Goal: Task Accomplishment & Management: Use online tool/utility

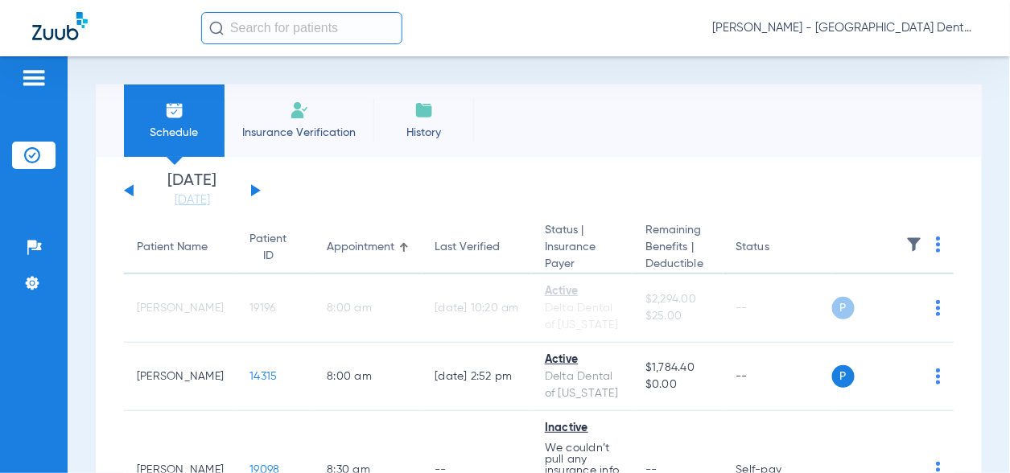
click at [252, 189] on button at bounding box center [256, 190] width 10 height 12
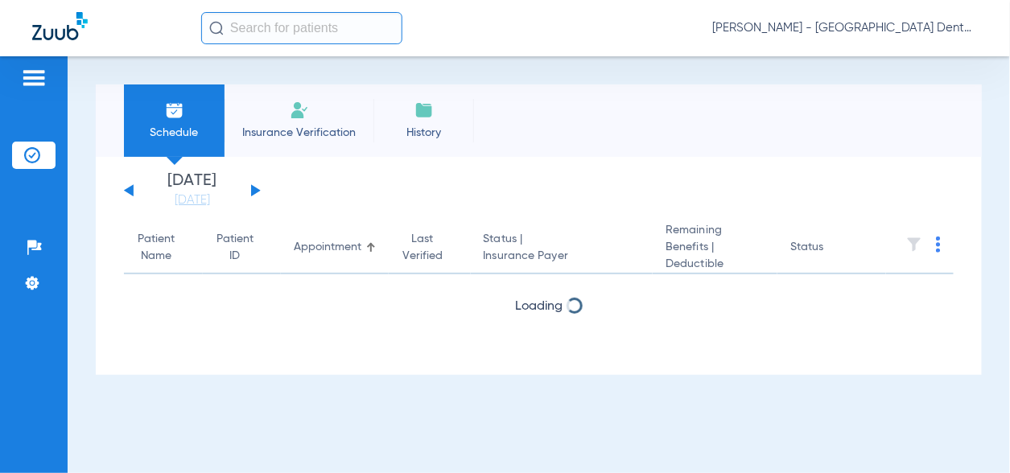
click at [252, 189] on button at bounding box center [256, 190] width 10 height 12
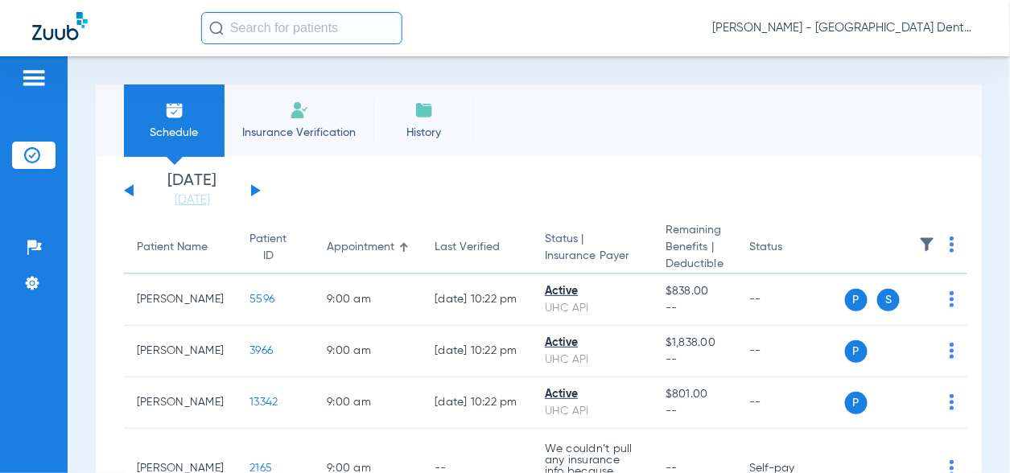
scroll to position [81, 0]
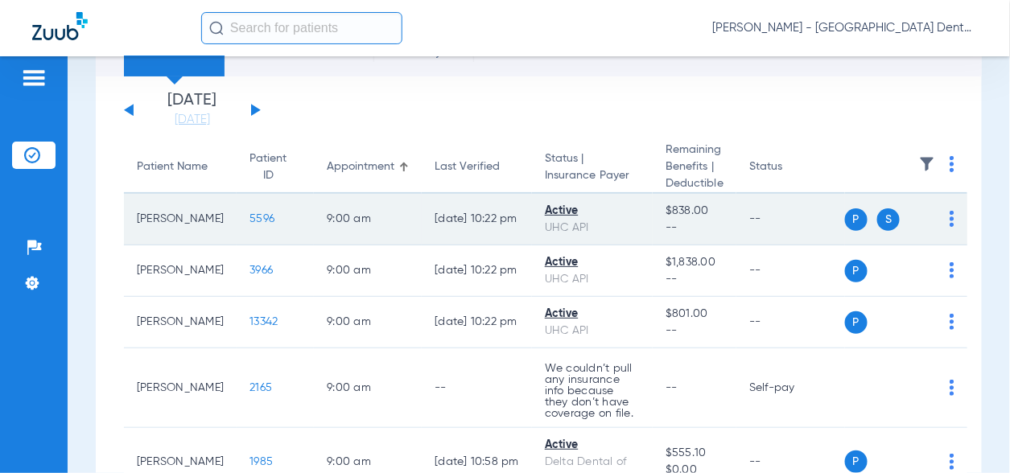
click at [952, 221] on img at bounding box center [952, 219] width 5 height 16
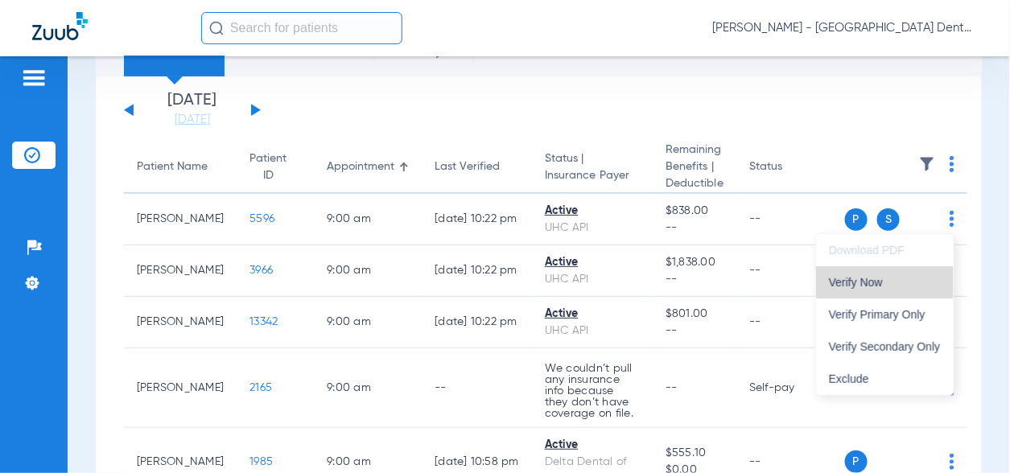
click at [874, 282] on span "Verify Now" at bounding box center [885, 282] width 112 height 11
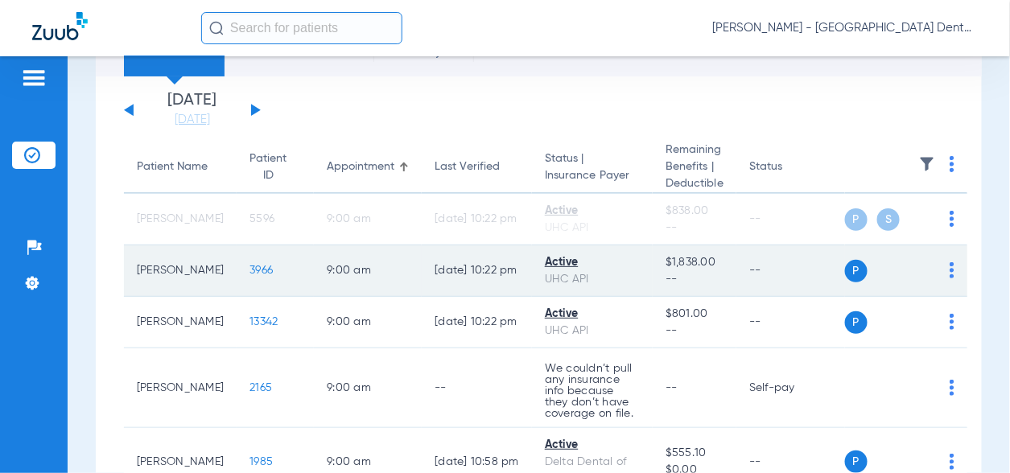
click at [950, 270] on img at bounding box center [952, 270] width 5 height 16
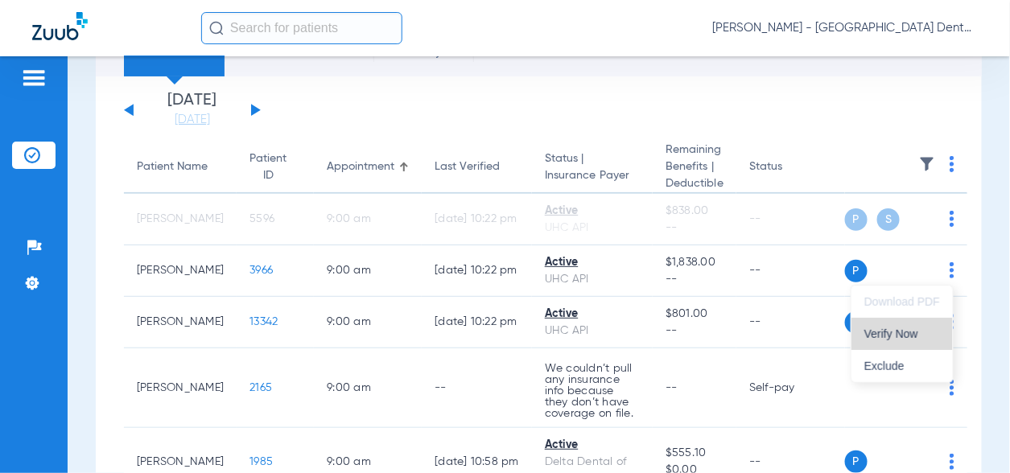
click at [882, 331] on span "Verify Now" at bounding box center [903, 333] width 76 height 11
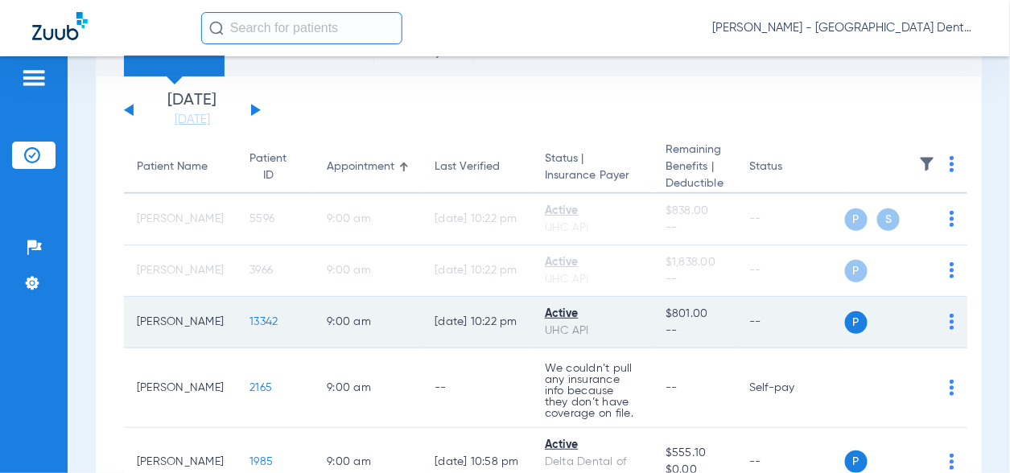
click at [950, 323] on img at bounding box center [952, 322] width 5 height 16
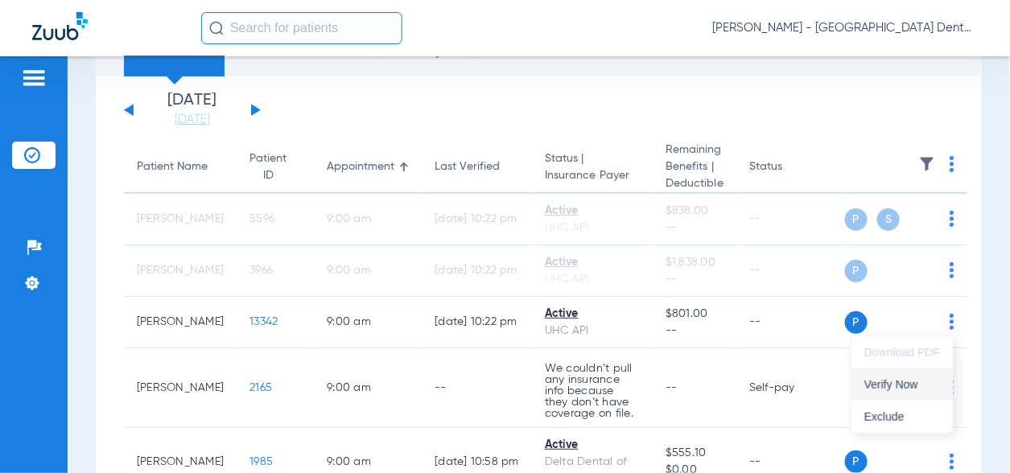
click at [907, 390] on span "Verify Now" at bounding box center [903, 384] width 76 height 11
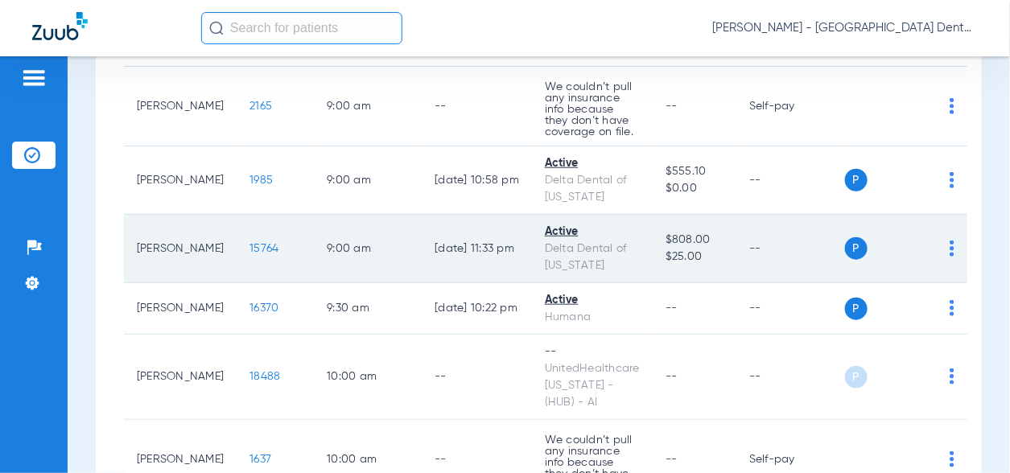
scroll to position [403, 0]
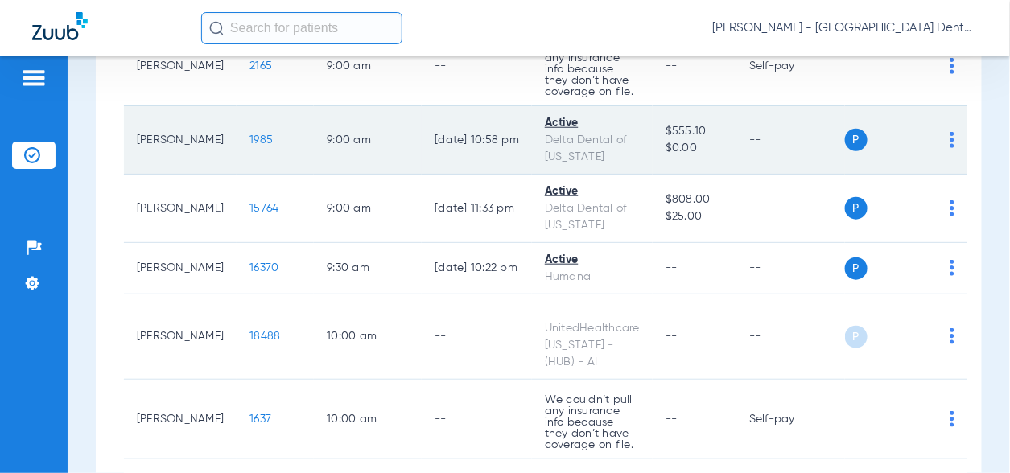
click at [953, 142] on img at bounding box center [952, 140] width 5 height 16
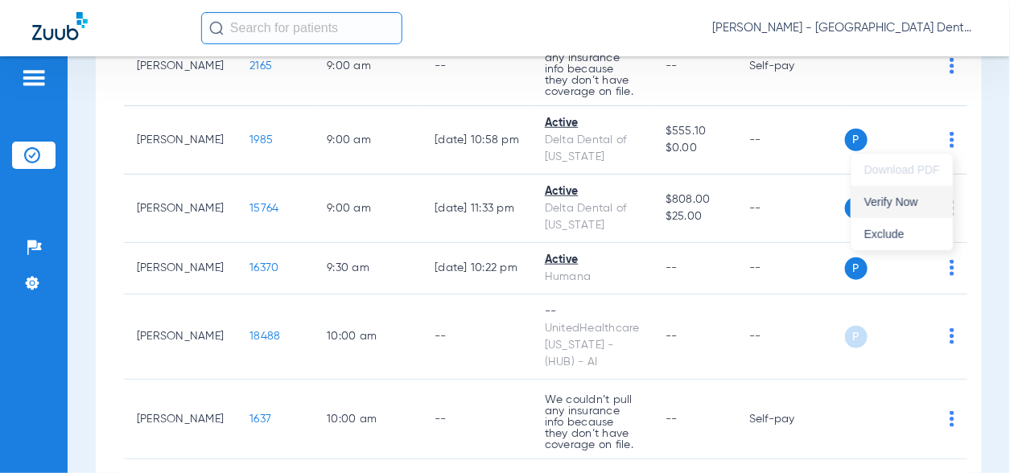
click at [911, 194] on button "Verify Now" at bounding box center [902, 202] width 101 height 32
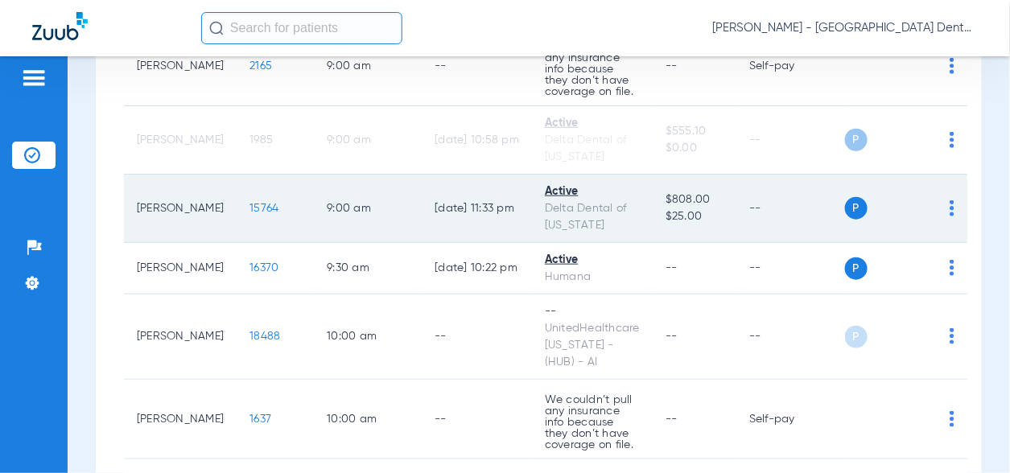
click at [953, 202] on img at bounding box center [952, 208] width 5 height 16
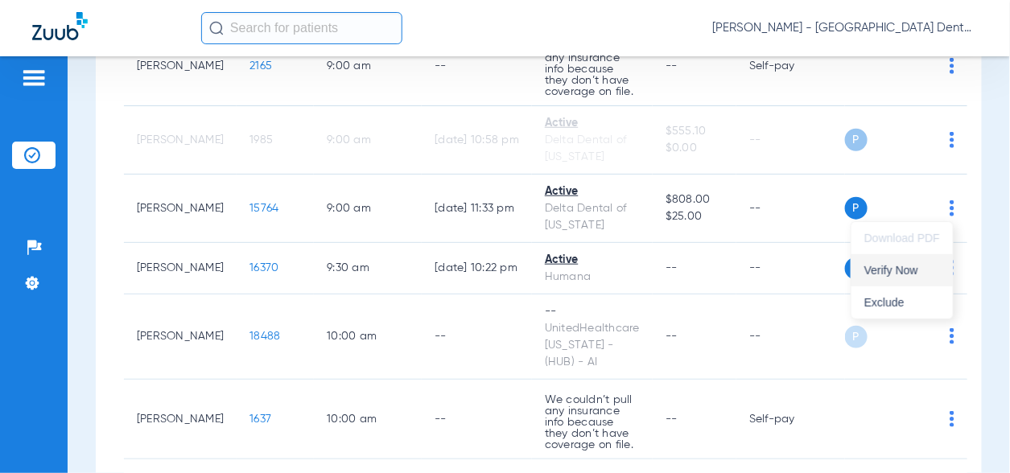
click at [909, 269] on span "Verify Now" at bounding box center [903, 270] width 76 height 11
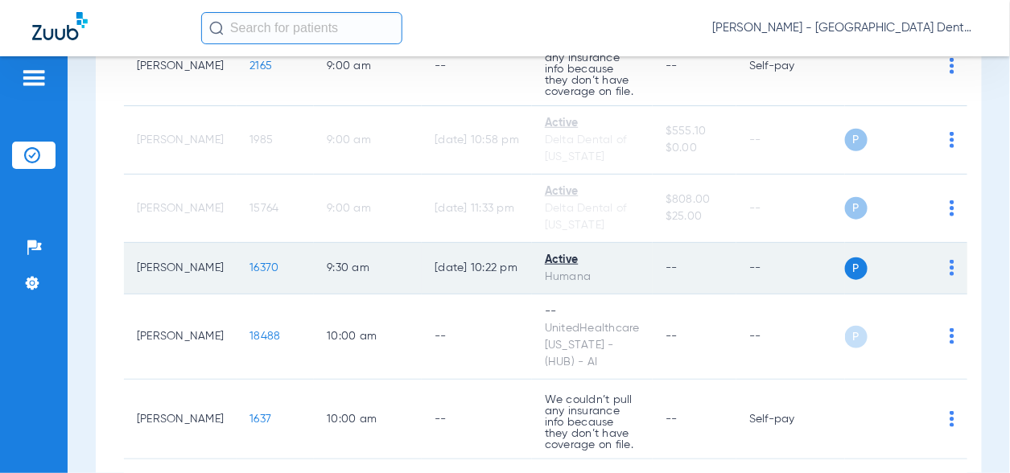
click at [955, 270] on td "P S" at bounding box center [906, 269] width 122 height 52
click at [952, 270] on img at bounding box center [952, 268] width 5 height 16
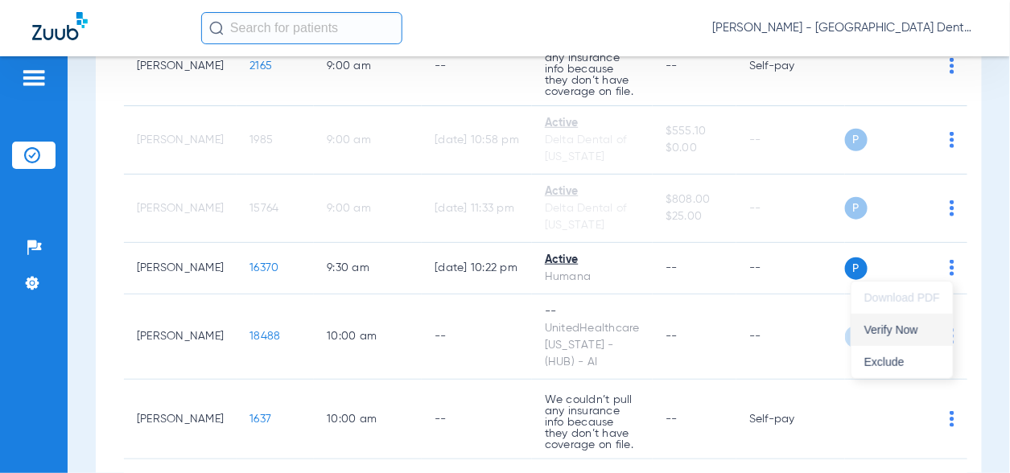
click at [907, 335] on span "Verify Now" at bounding box center [903, 329] width 76 height 11
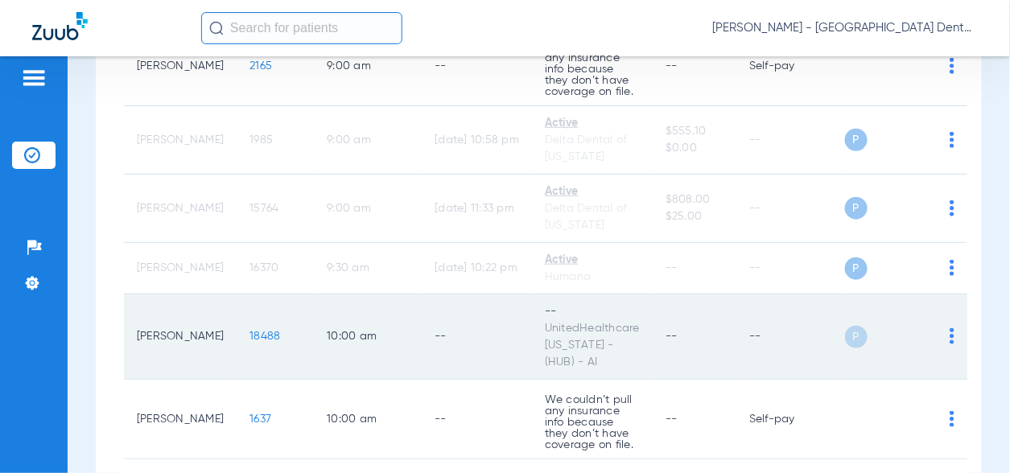
click at [951, 328] on img at bounding box center [952, 336] width 5 height 16
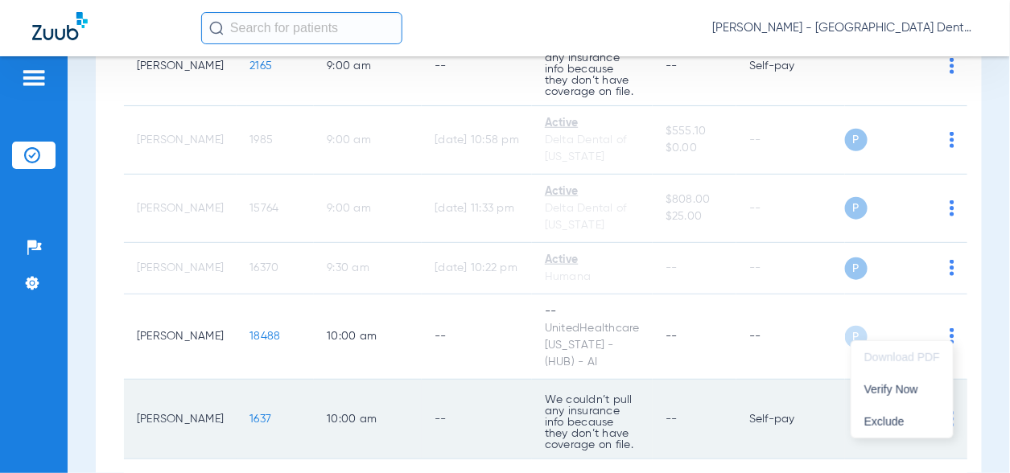
drag, startPoint x: 915, startPoint y: 386, endPoint x: 898, endPoint y: 372, distance: 22.3
click at [915, 386] on span "Verify Now" at bounding box center [903, 389] width 76 height 11
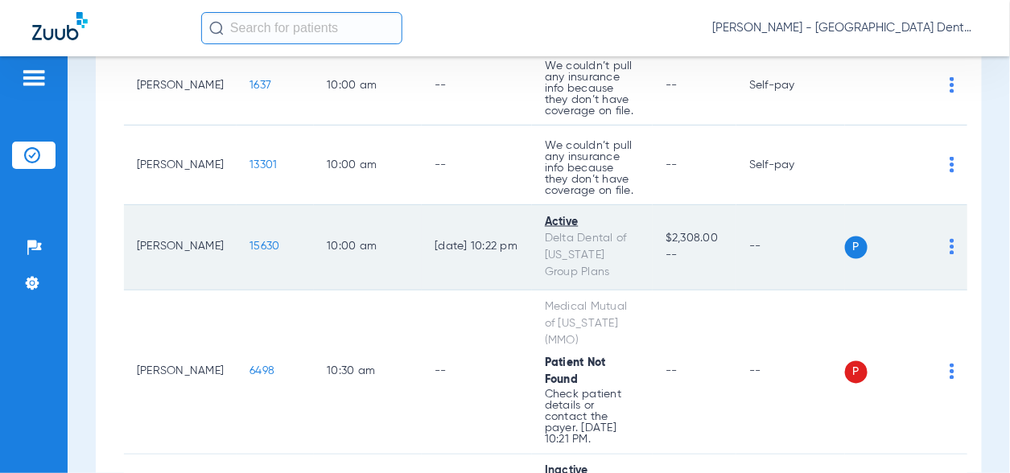
scroll to position [805, 0]
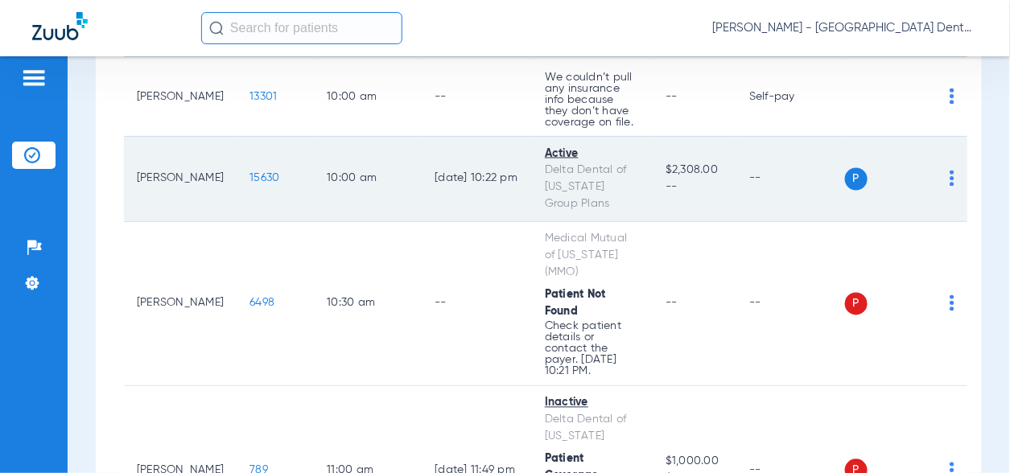
click at [950, 171] on img at bounding box center [952, 179] width 5 height 16
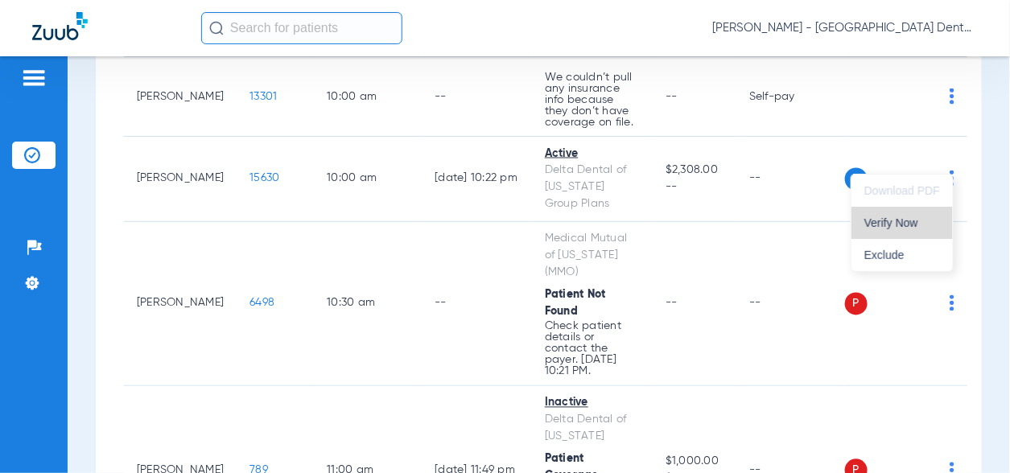
click at [903, 219] on span "Verify Now" at bounding box center [903, 222] width 76 height 11
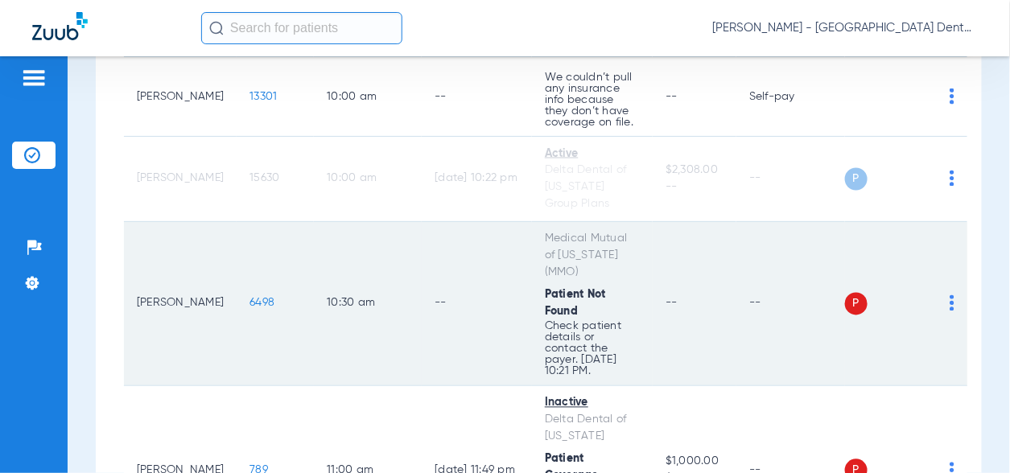
click at [953, 295] on img at bounding box center [952, 303] width 5 height 16
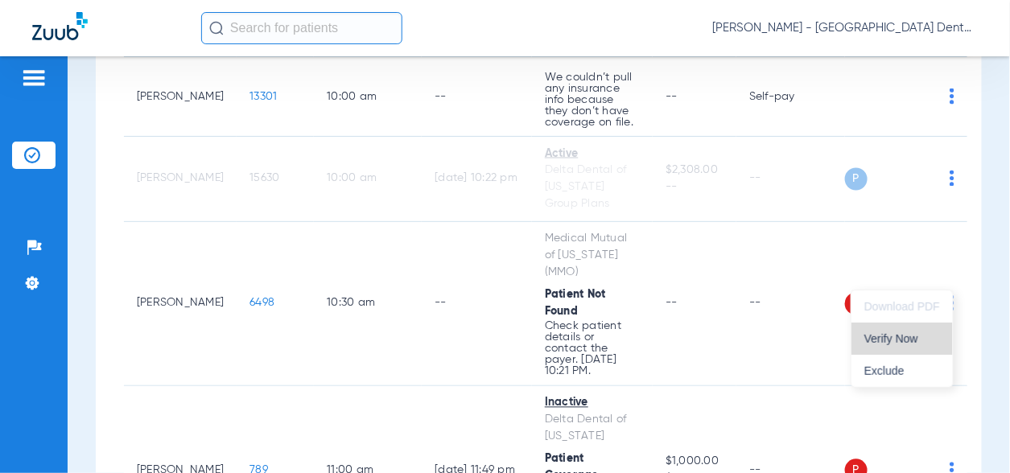
click at [894, 330] on button "Verify Now" at bounding box center [902, 339] width 101 height 32
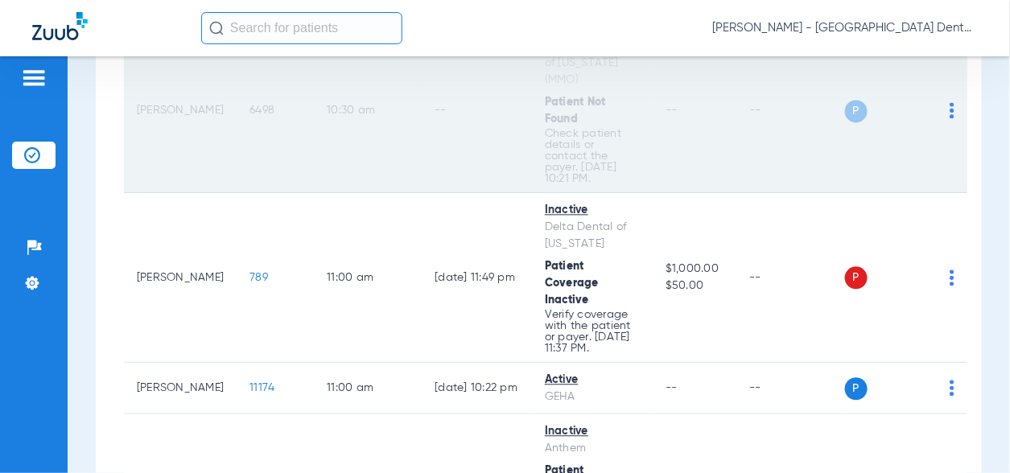
scroll to position [1047, 0]
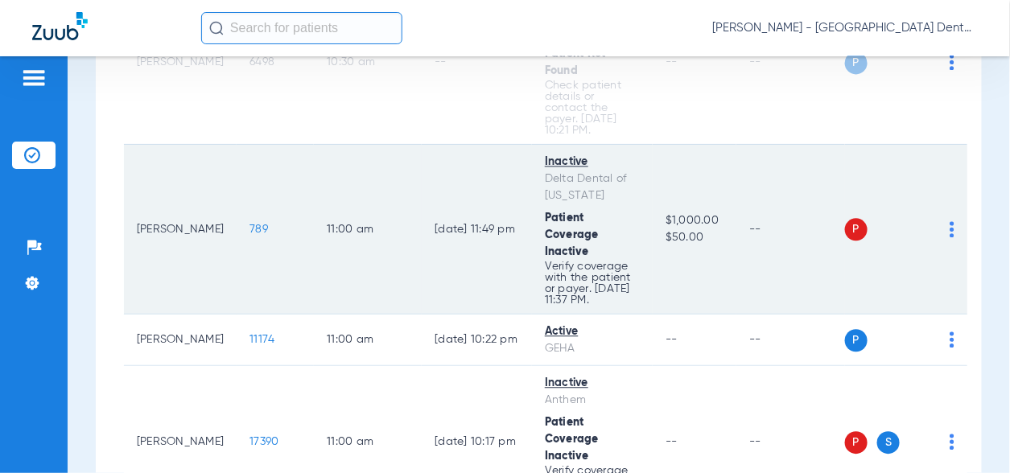
click at [952, 221] on img at bounding box center [952, 229] width 5 height 16
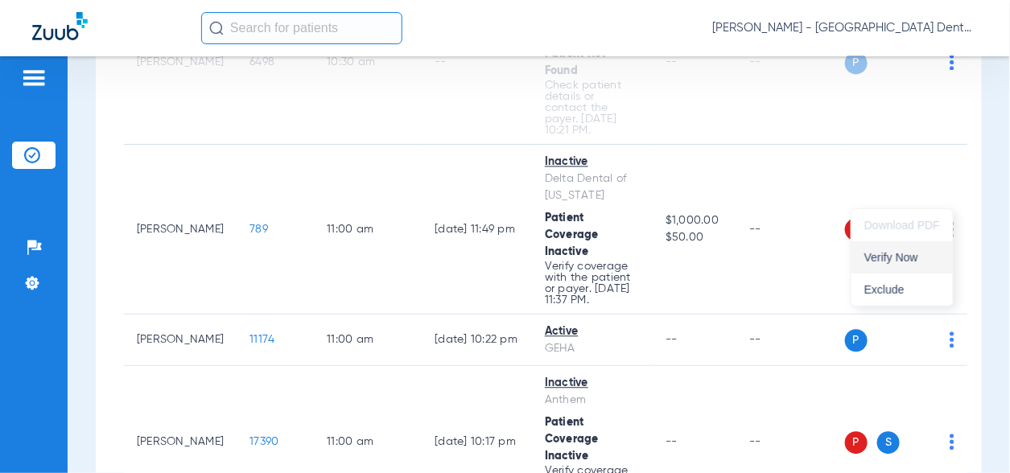
click at [899, 255] on span "Verify Now" at bounding box center [903, 257] width 76 height 11
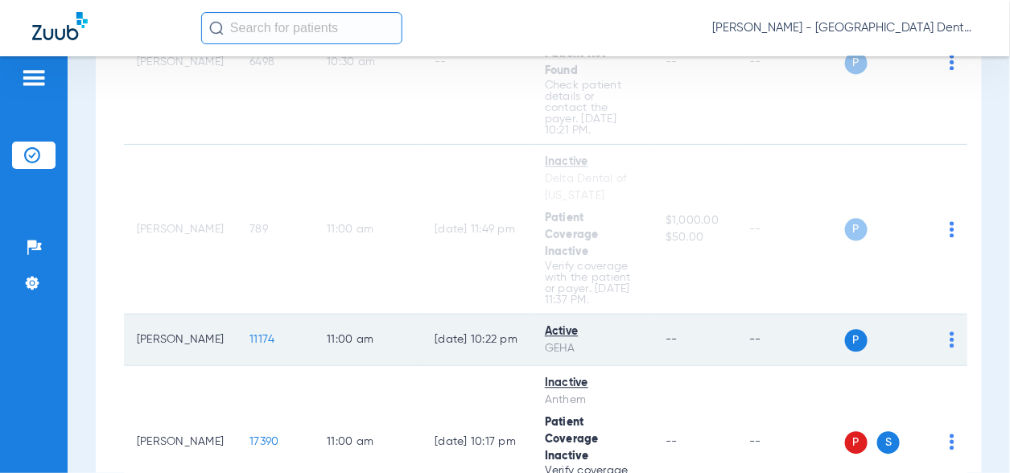
click at [950, 332] on img at bounding box center [952, 340] width 5 height 16
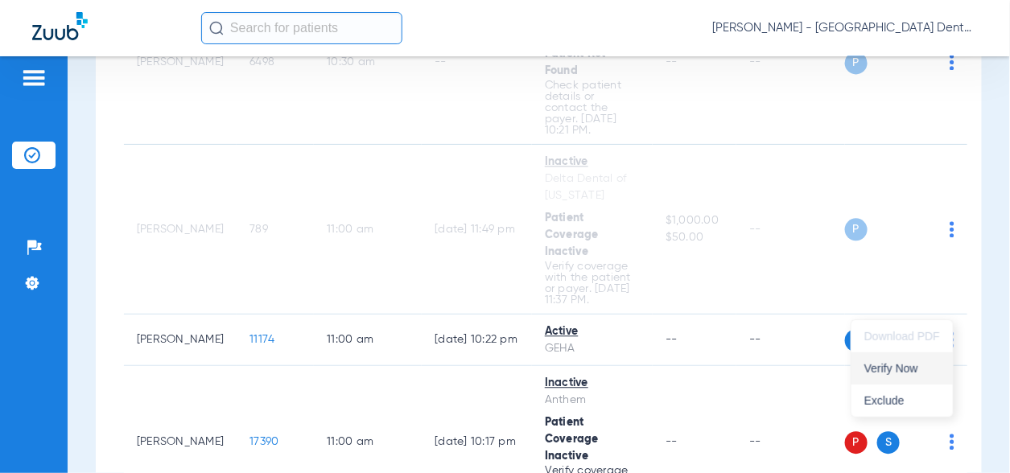
click at [896, 365] on span "Verify Now" at bounding box center [903, 368] width 76 height 11
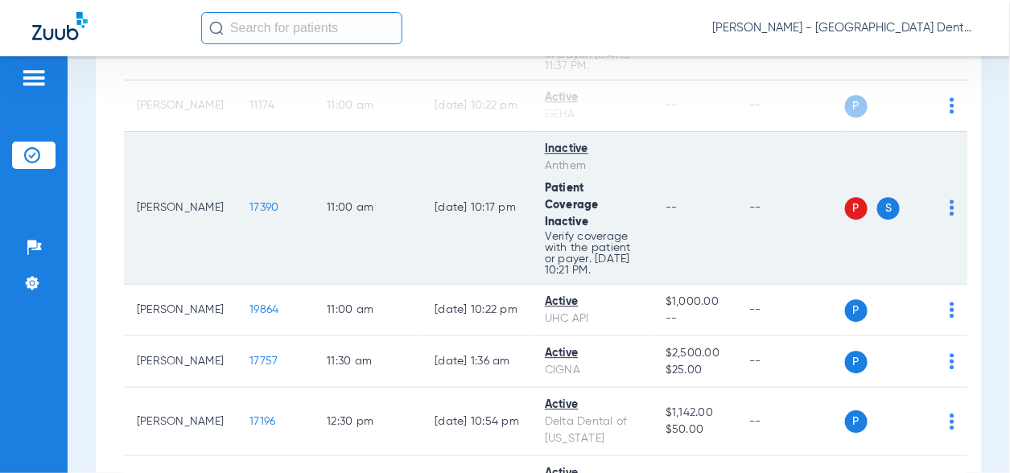
scroll to position [1288, 0]
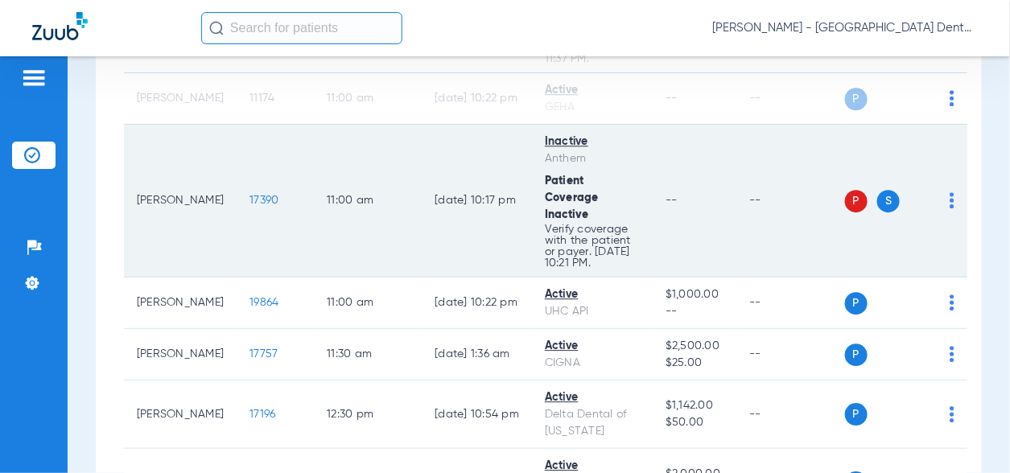
click at [951, 192] on img at bounding box center [952, 200] width 5 height 16
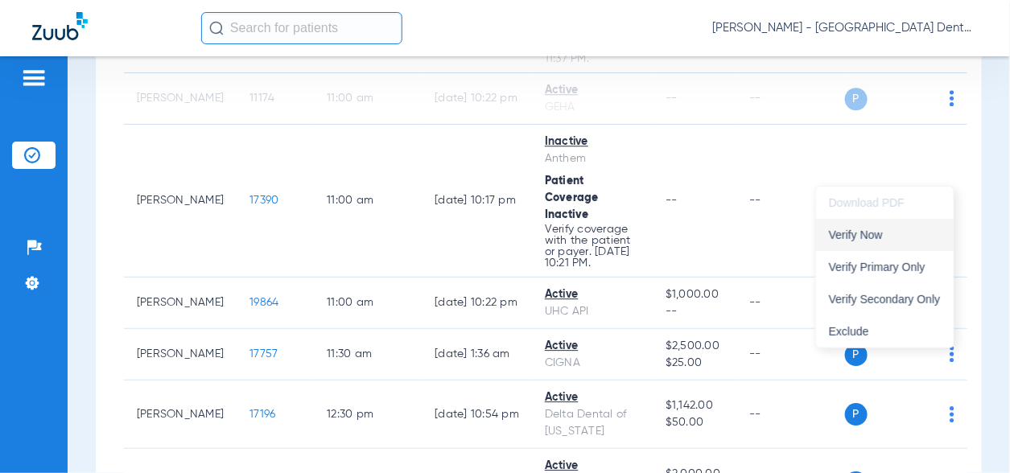
click at [905, 241] on button "Verify Now" at bounding box center [885, 235] width 138 height 32
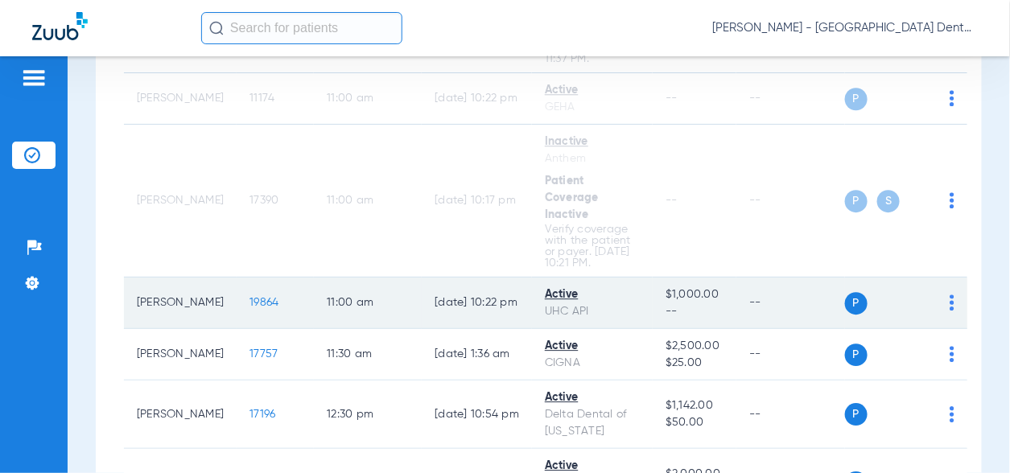
click at [953, 295] on img at bounding box center [952, 303] width 5 height 16
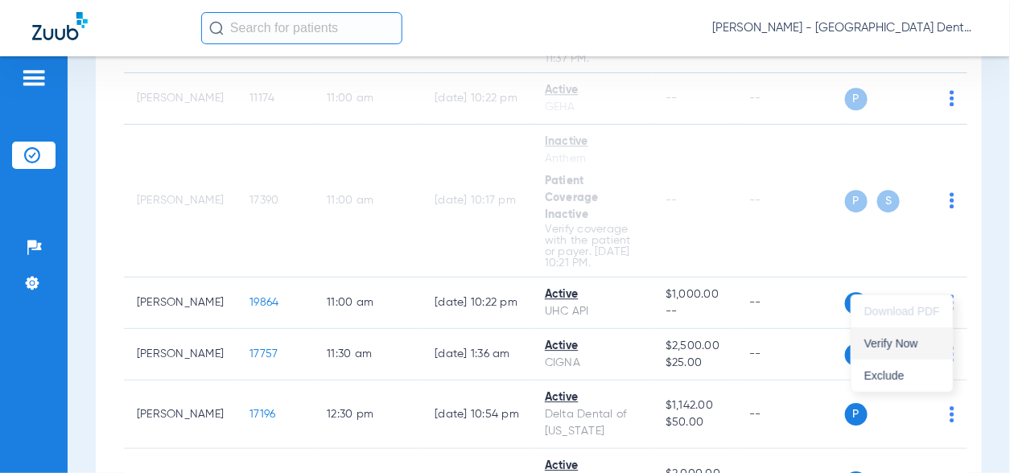
click at [914, 340] on span "Verify Now" at bounding box center [903, 343] width 76 height 11
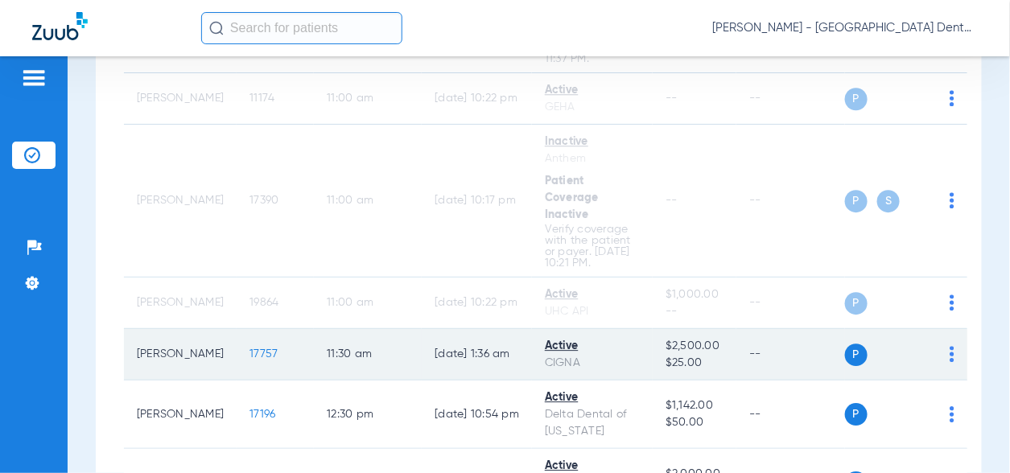
click at [951, 346] on img at bounding box center [952, 354] width 5 height 16
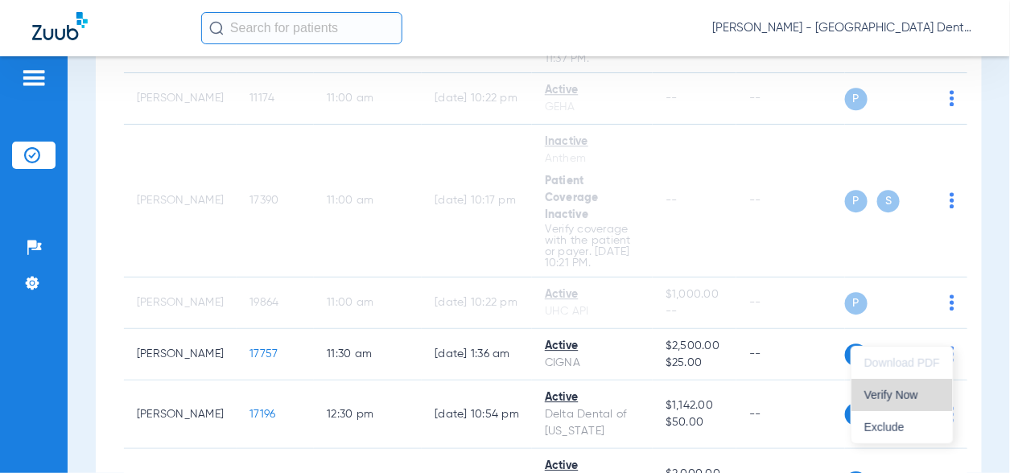
click at [904, 397] on span "Verify Now" at bounding box center [903, 395] width 76 height 11
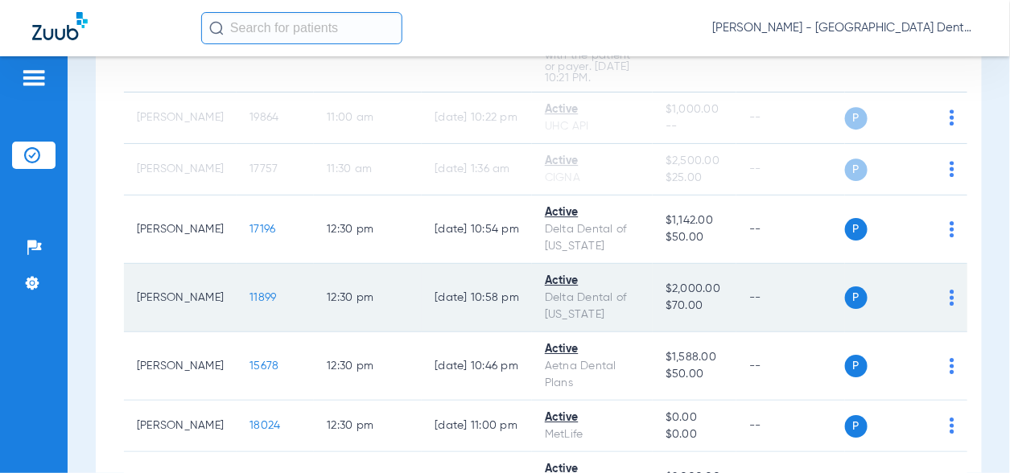
scroll to position [1530, 0]
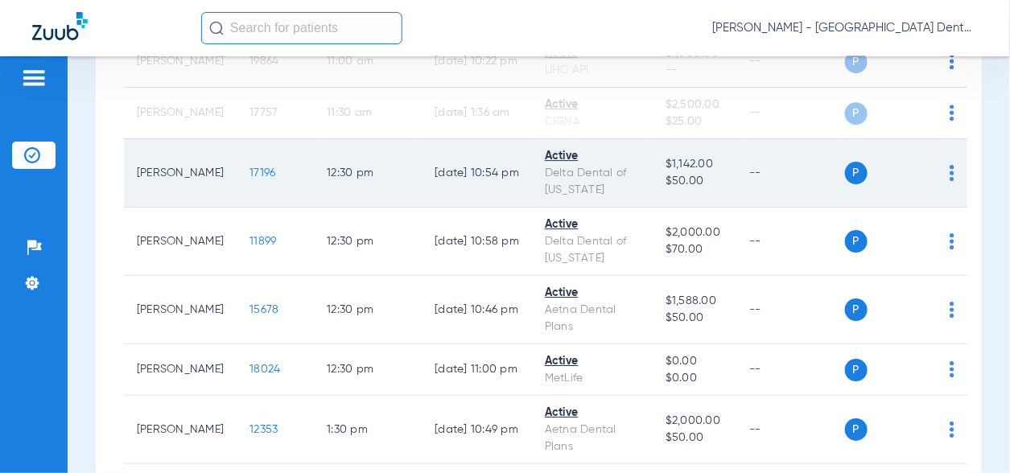
click at [951, 165] on img at bounding box center [952, 173] width 5 height 16
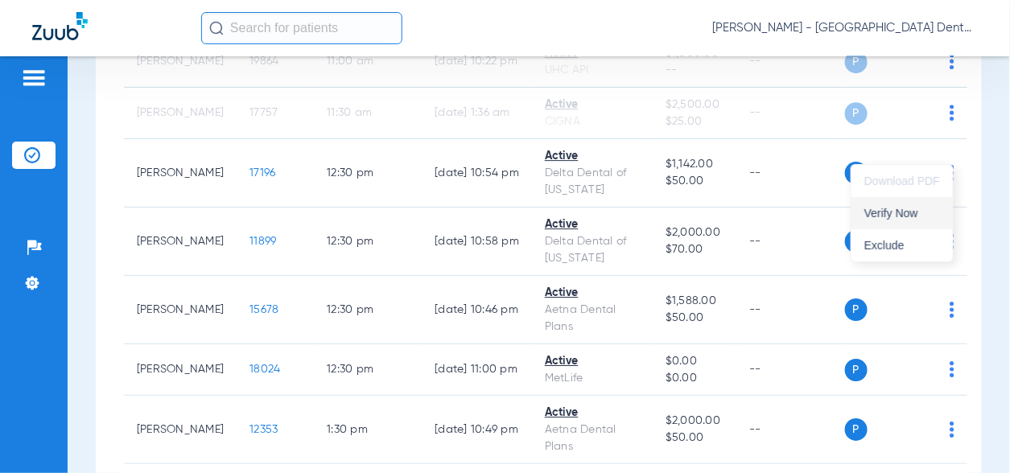
click at [910, 219] on button "Verify Now" at bounding box center [902, 213] width 101 height 32
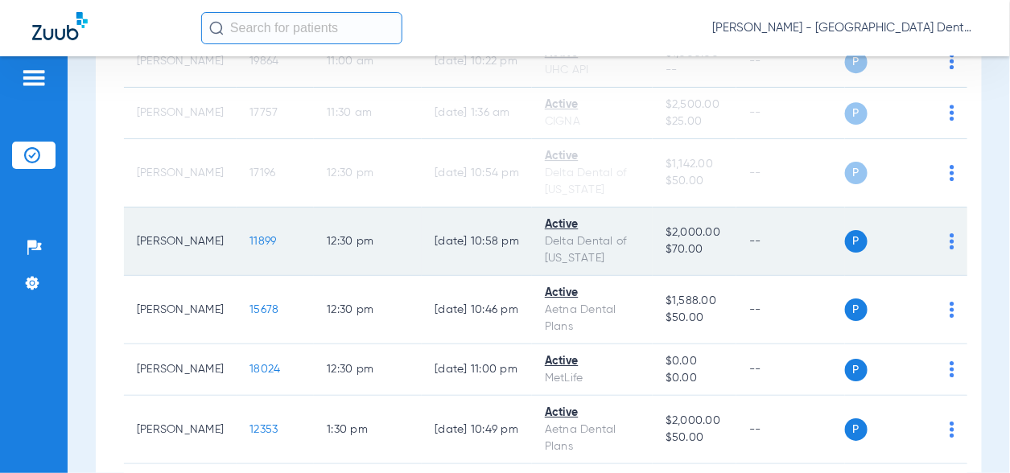
click at [950, 233] on img at bounding box center [952, 241] width 5 height 16
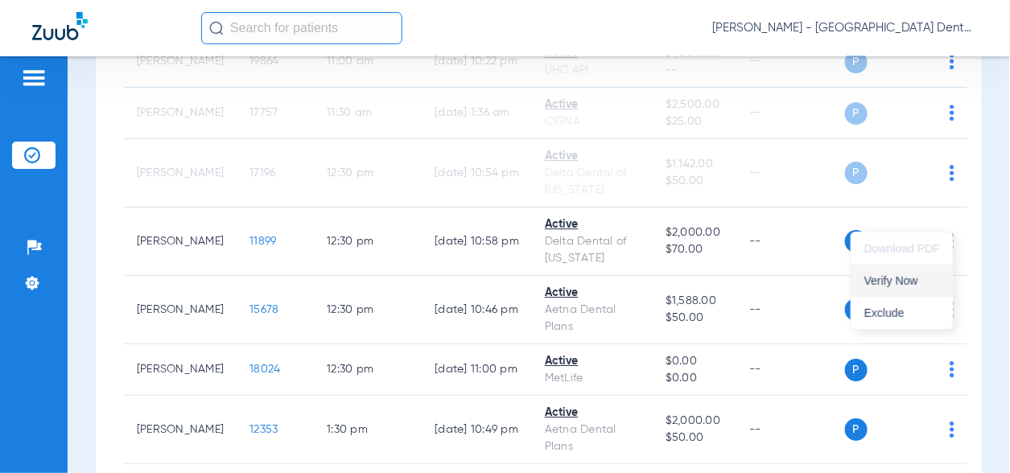
click at [902, 275] on span "Verify Now" at bounding box center [903, 280] width 76 height 11
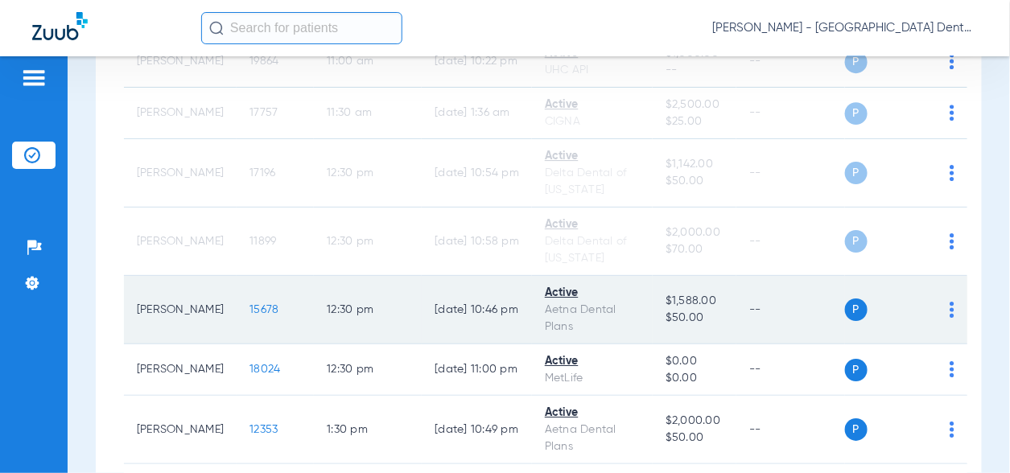
scroll to position [1610, 0]
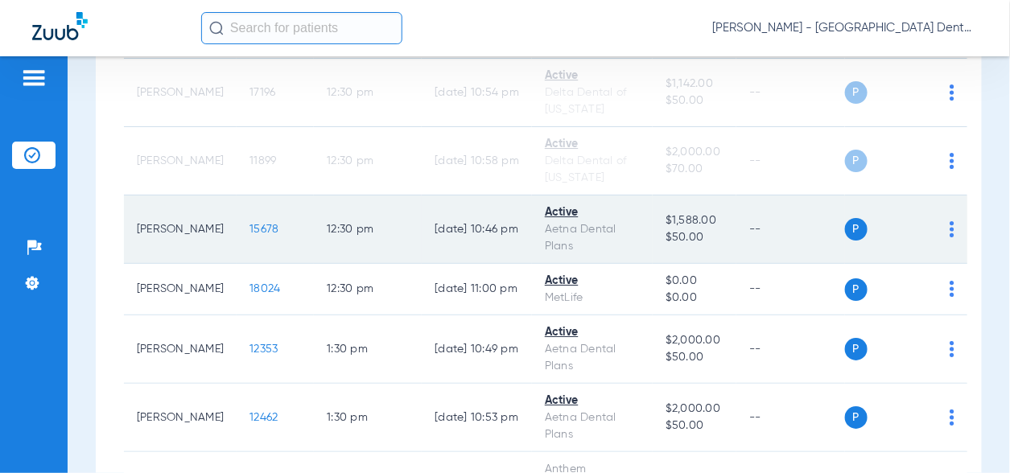
click at [952, 221] on img at bounding box center [952, 229] width 5 height 16
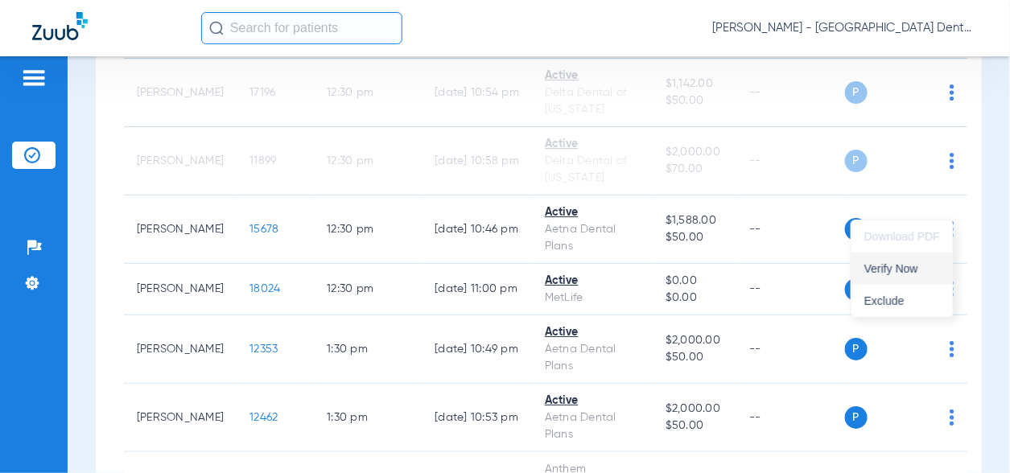
click at [903, 267] on span "Verify Now" at bounding box center [903, 268] width 76 height 11
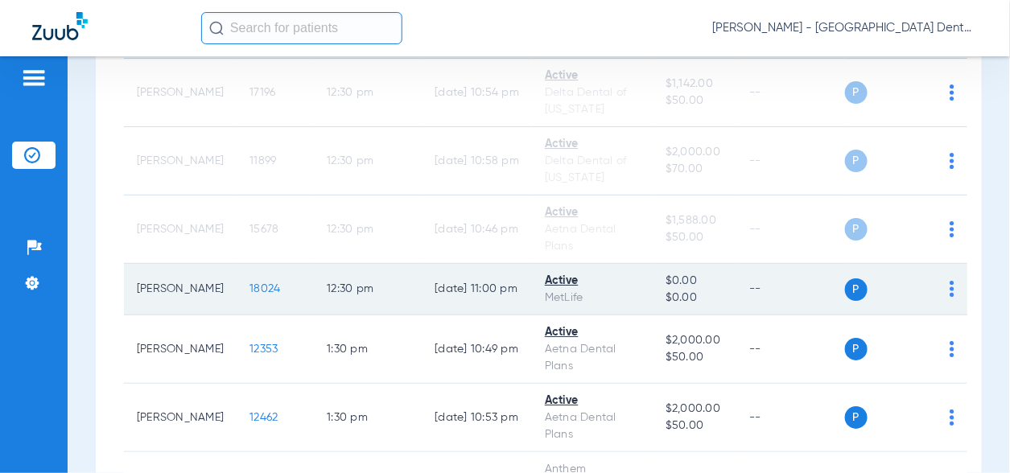
click at [952, 281] on img at bounding box center [952, 289] width 5 height 16
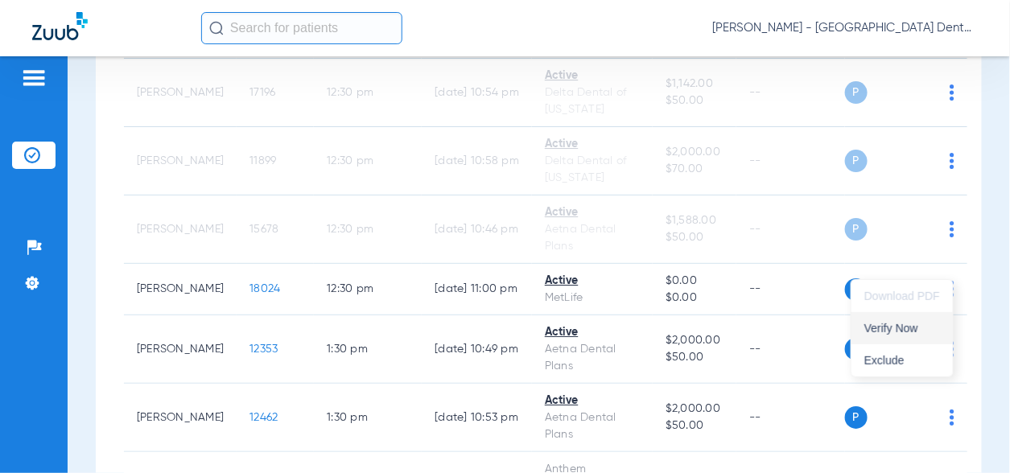
click at [892, 340] on button "Verify Now" at bounding box center [902, 328] width 101 height 32
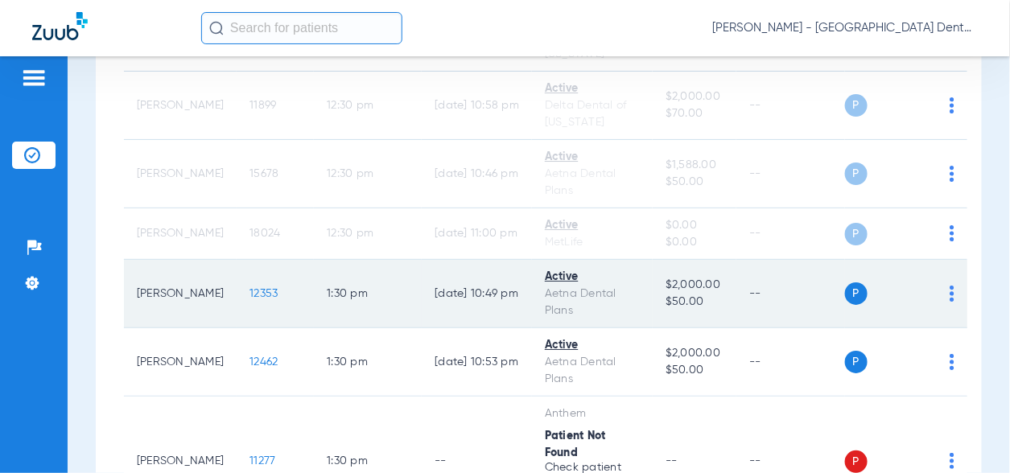
scroll to position [1691, 0]
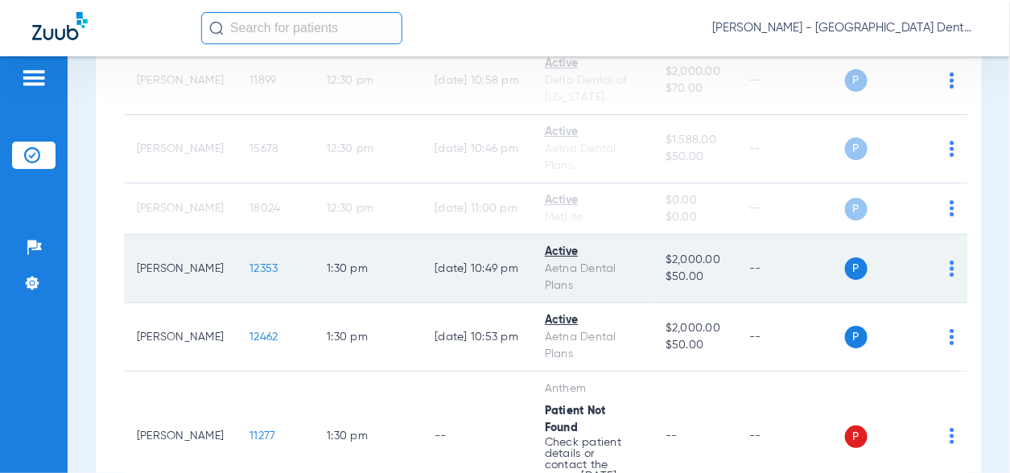
click at [952, 261] on img at bounding box center [952, 269] width 5 height 16
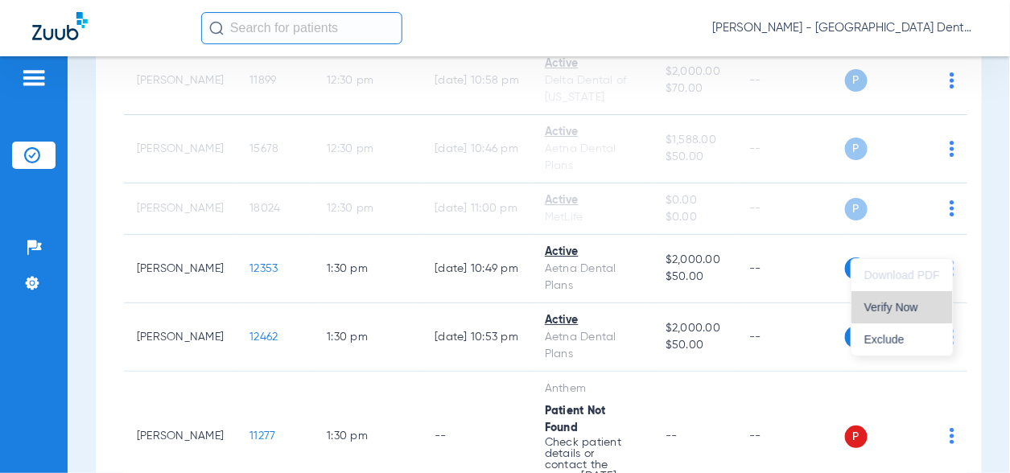
click at [920, 296] on button "Verify Now" at bounding box center [902, 307] width 101 height 32
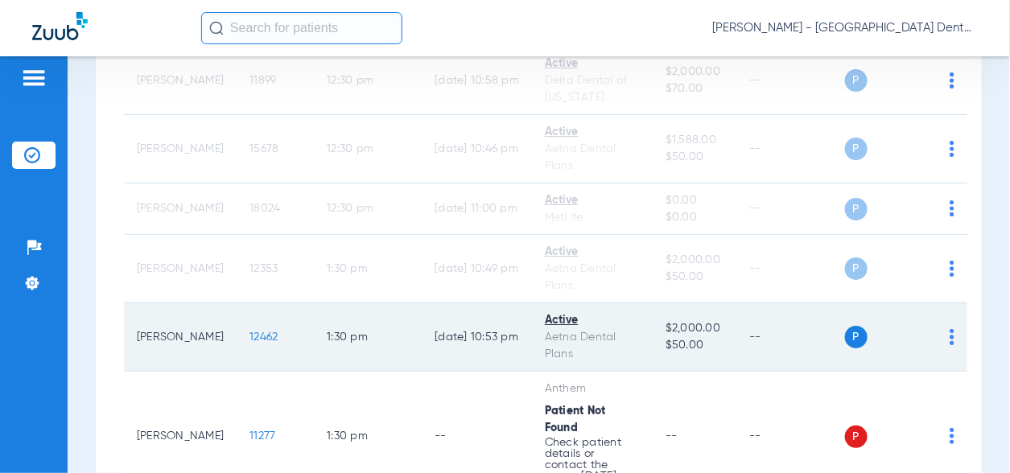
click at [948, 326] on div "P S" at bounding box center [899, 337] width 109 height 23
click at [951, 329] on img at bounding box center [952, 337] width 5 height 16
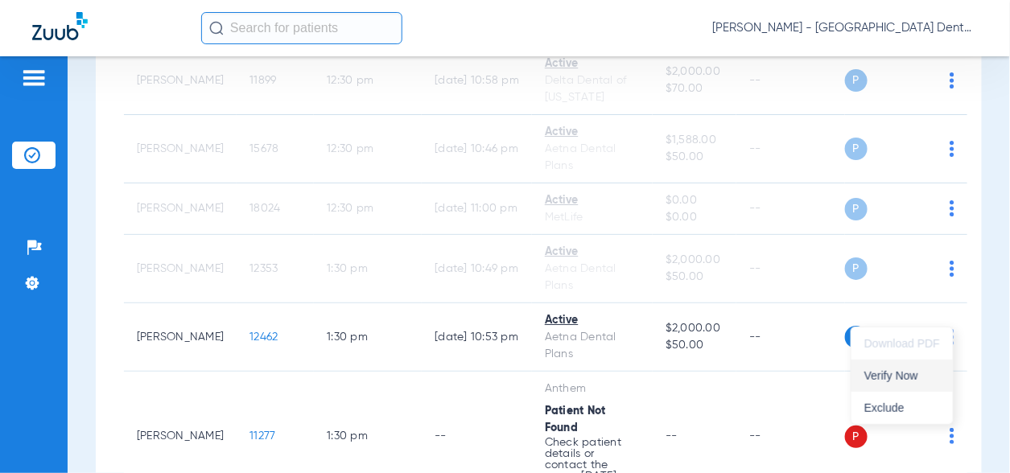
click at [904, 370] on span "Verify Now" at bounding box center [903, 375] width 76 height 11
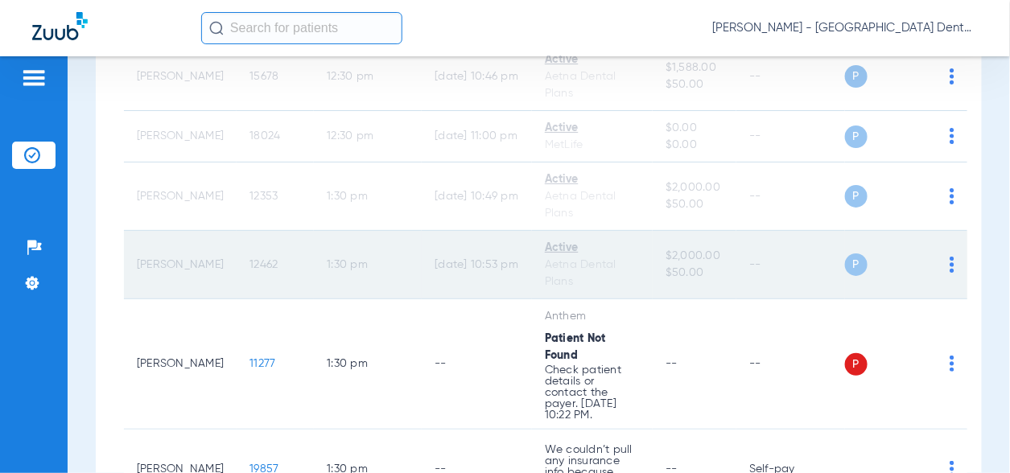
scroll to position [1932, 0]
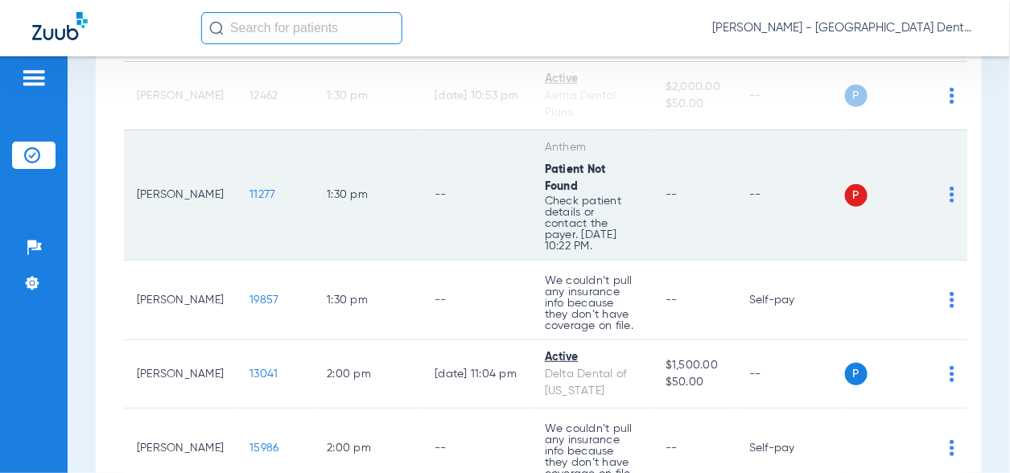
click at [951, 187] on img at bounding box center [952, 195] width 5 height 16
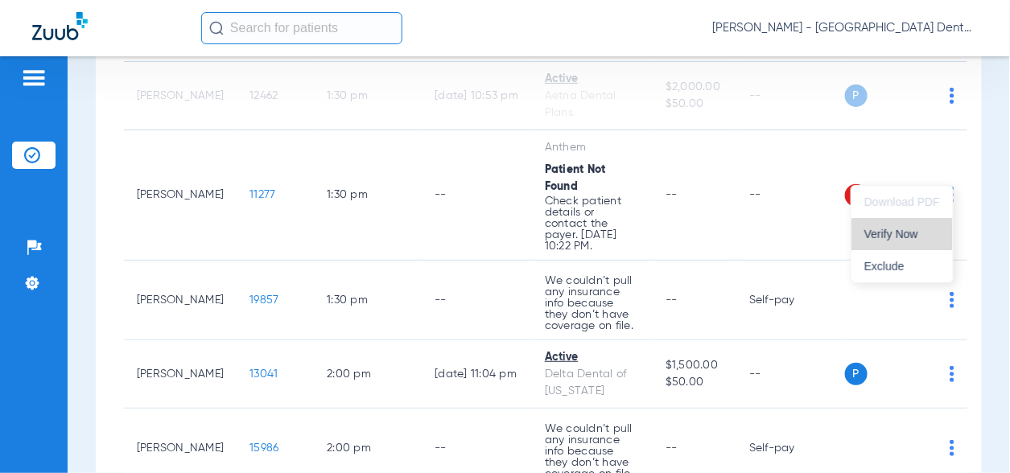
click at [921, 239] on button "Verify Now" at bounding box center [902, 234] width 101 height 32
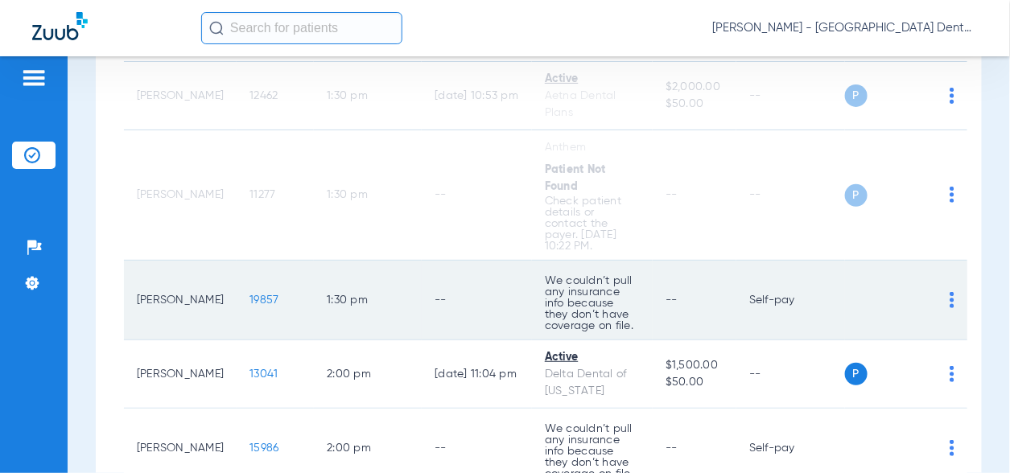
scroll to position [2093, 0]
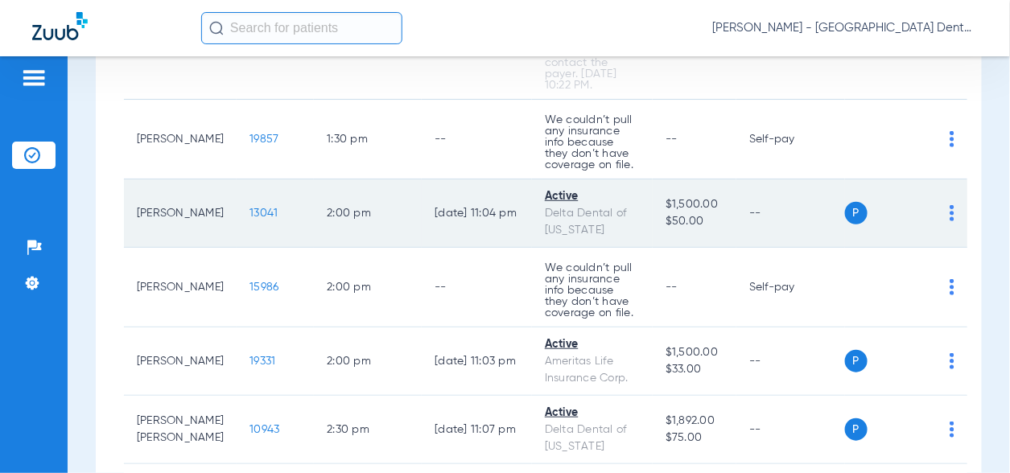
click at [952, 205] on img at bounding box center [952, 213] width 5 height 16
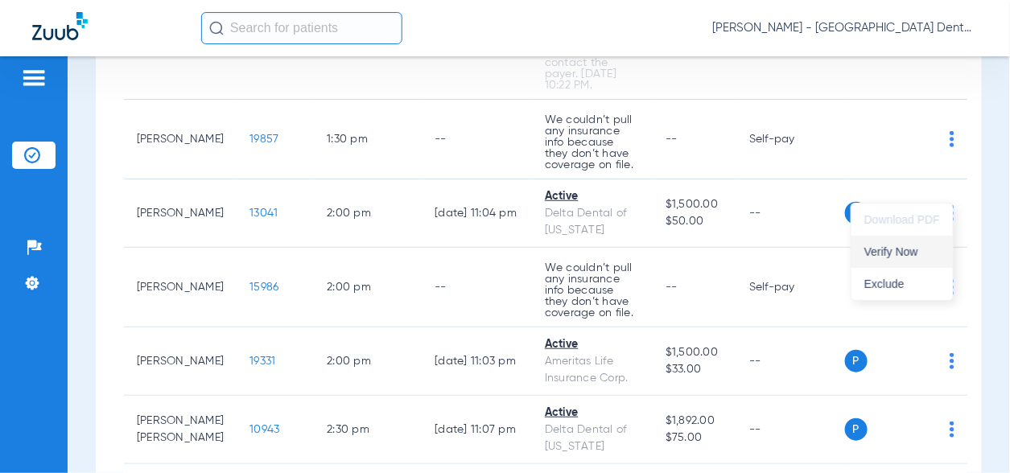
click at [925, 243] on button "Verify Now" at bounding box center [902, 252] width 101 height 32
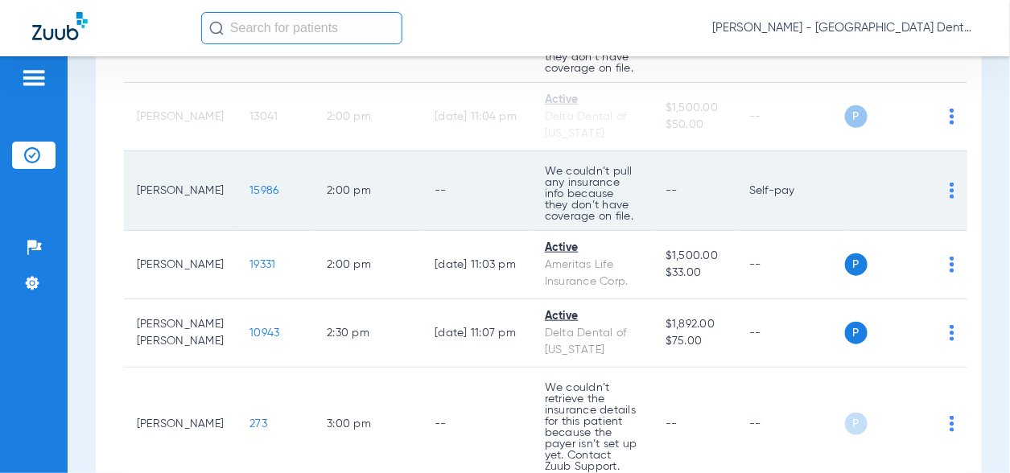
scroll to position [2254, 0]
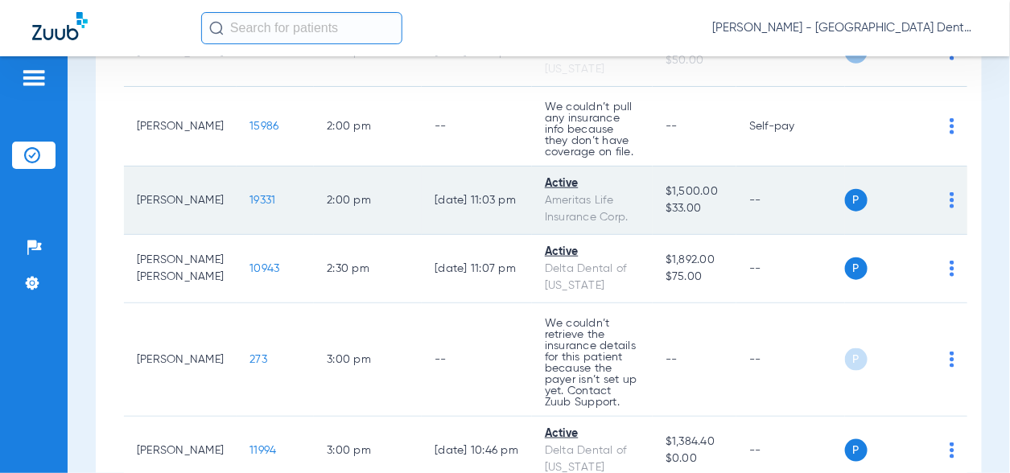
click at [952, 192] on img at bounding box center [952, 200] width 5 height 16
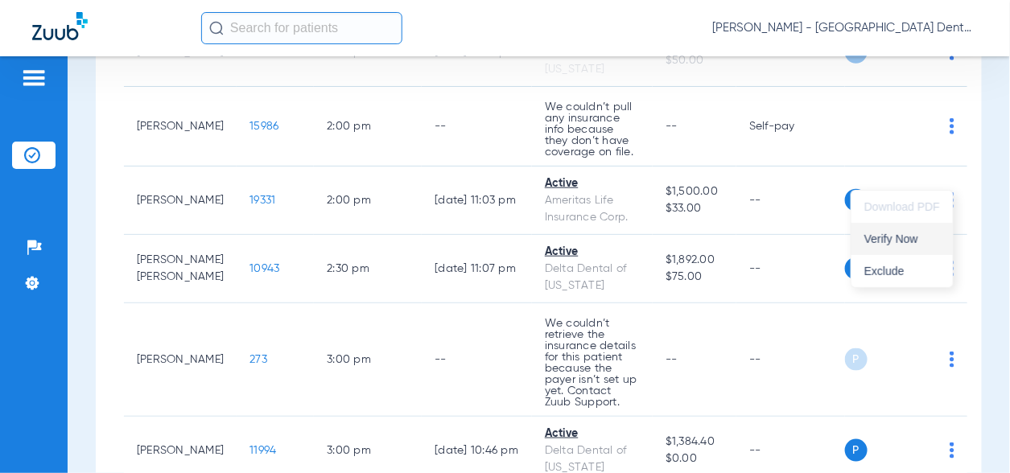
click at [911, 235] on span "Verify Now" at bounding box center [903, 238] width 76 height 11
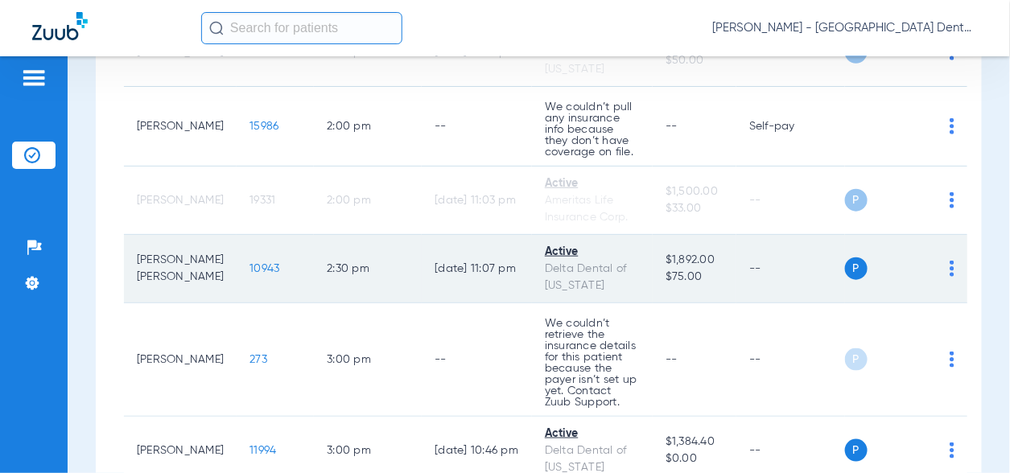
click at [950, 261] on img at bounding box center [952, 269] width 5 height 16
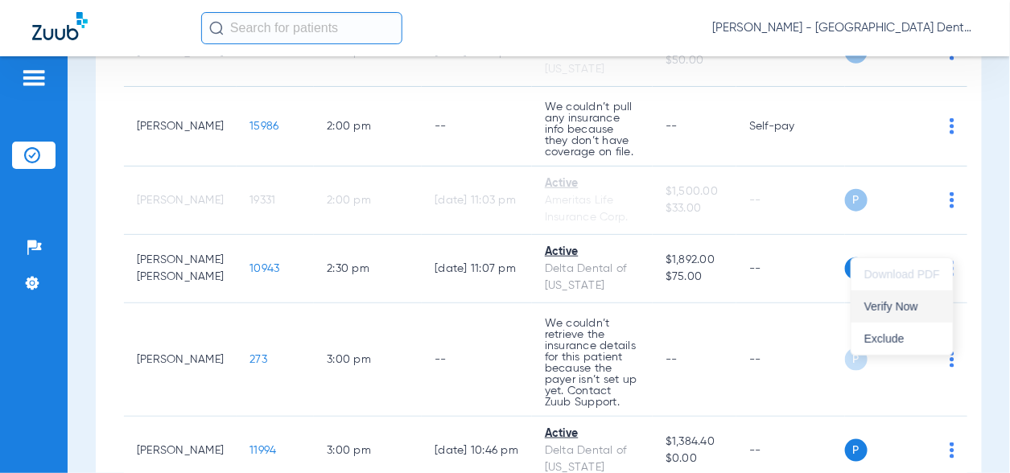
click at [905, 304] on span "Verify Now" at bounding box center [903, 306] width 76 height 11
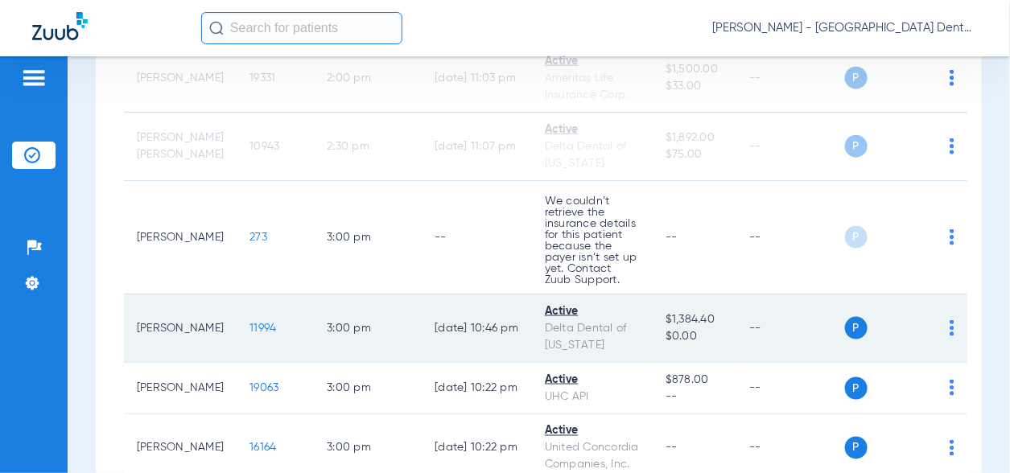
scroll to position [2415, 0]
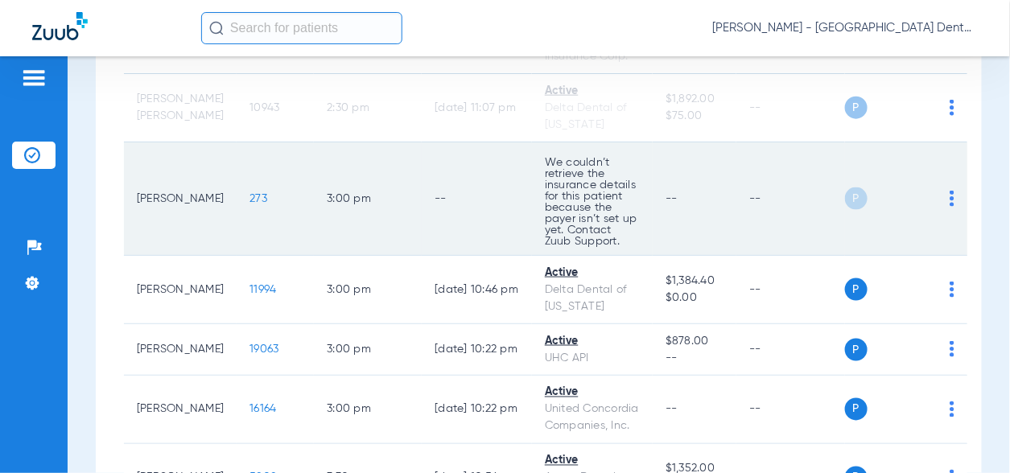
click at [953, 191] on img at bounding box center [952, 199] width 5 height 16
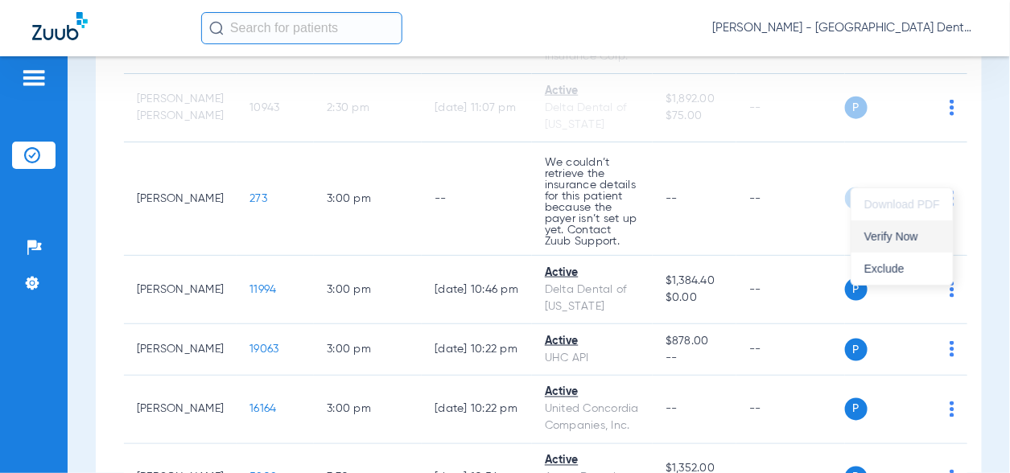
click at [912, 233] on span "Verify Now" at bounding box center [903, 236] width 76 height 11
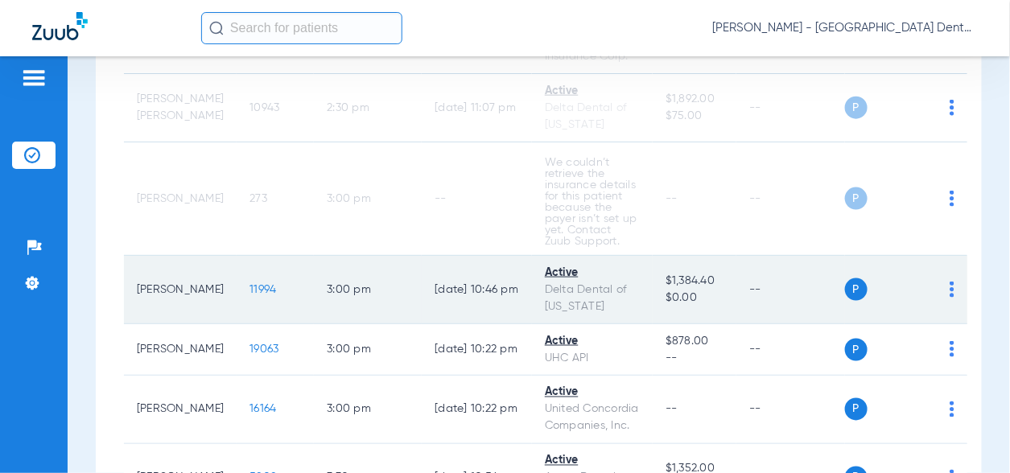
click at [952, 282] on img at bounding box center [952, 290] width 5 height 16
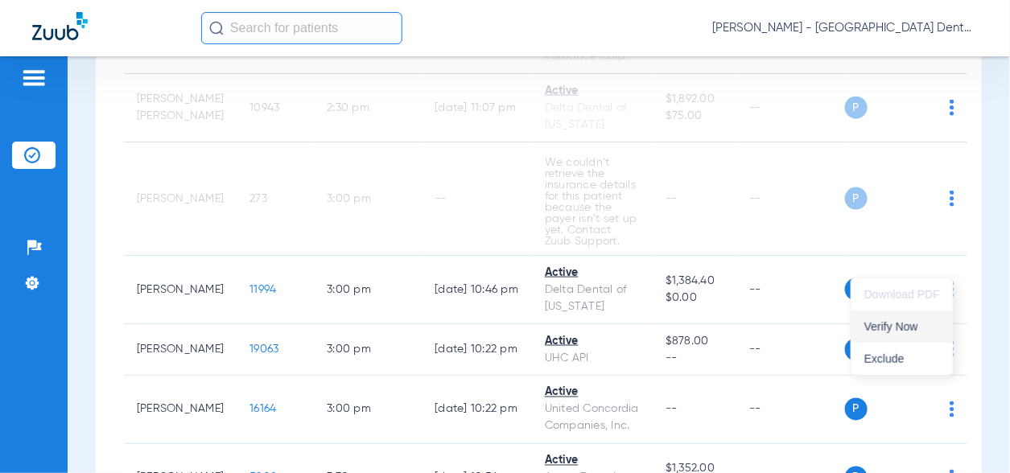
click at [917, 321] on span "Verify Now" at bounding box center [903, 326] width 76 height 11
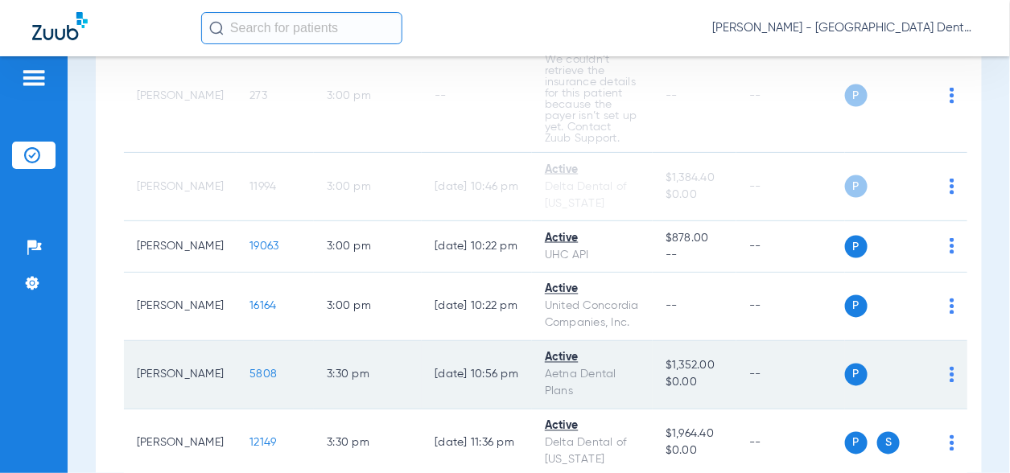
scroll to position [2576, 0]
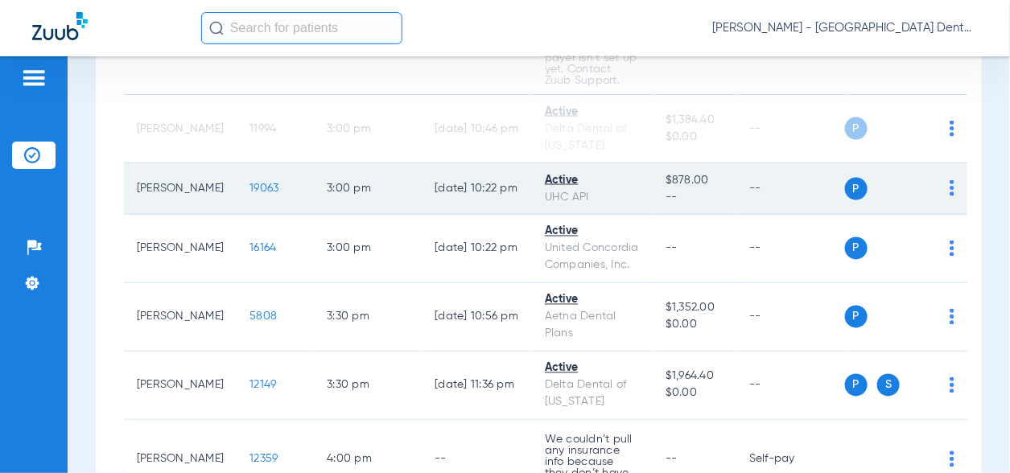
click at [952, 180] on img at bounding box center [952, 188] width 5 height 16
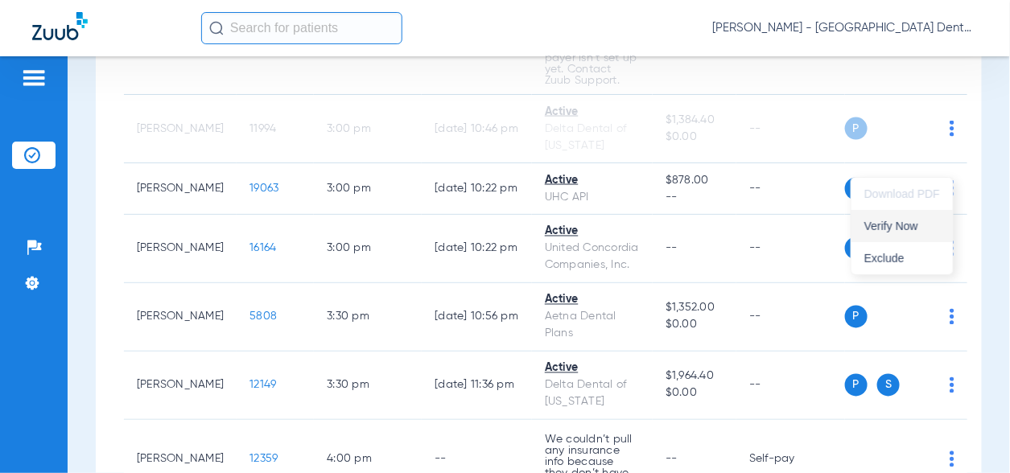
click at [923, 228] on span "Verify Now" at bounding box center [903, 226] width 76 height 11
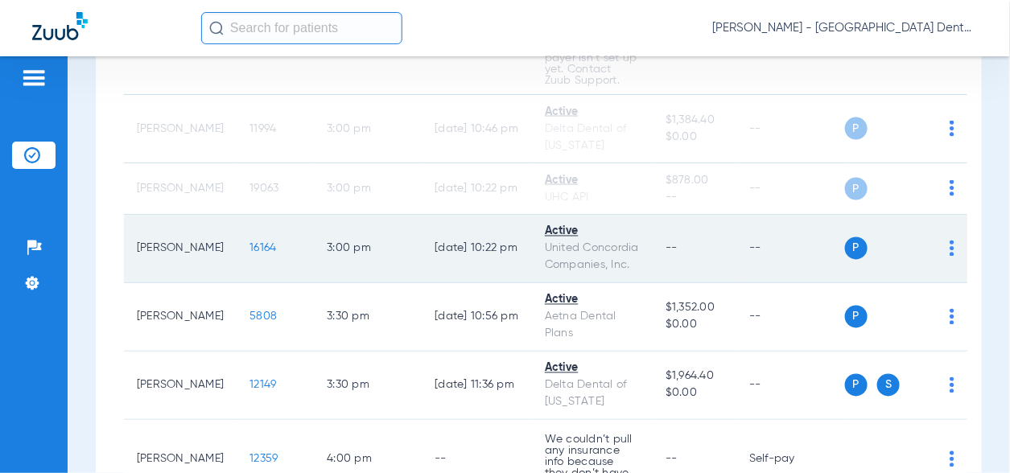
click at [952, 241] on img at bounding box center [952, 249] width 5 height 16
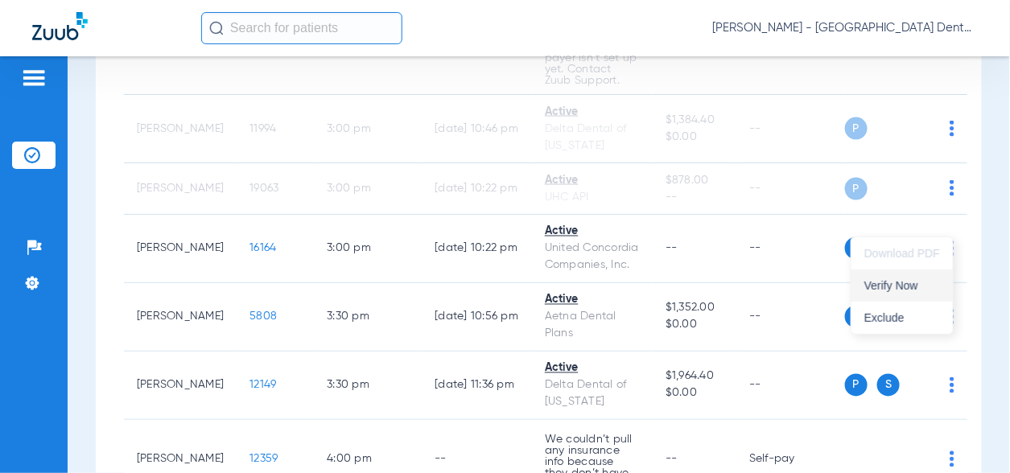
click at [898, 280] on span "Verify Now" at bounding box center [903, 285] width 76 height 11
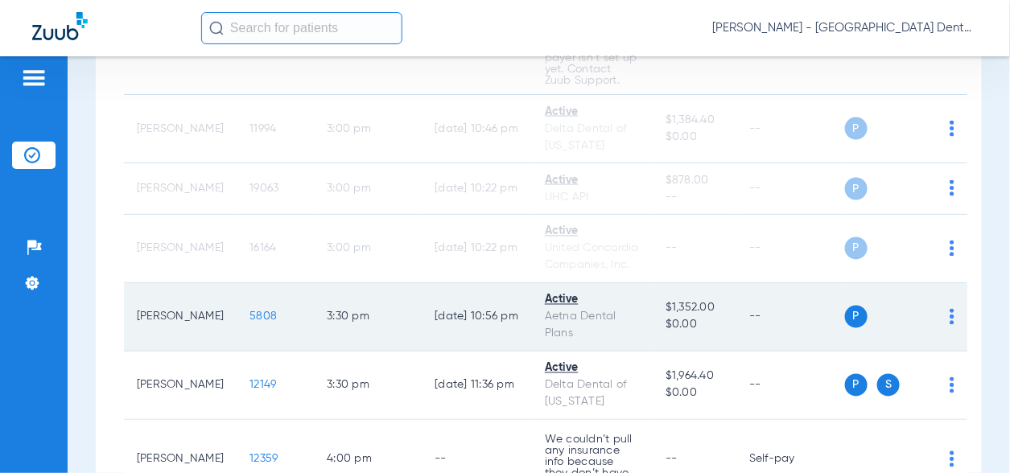
click at [950, 309] on img at bounding box center [952, 317] width 5 height 16
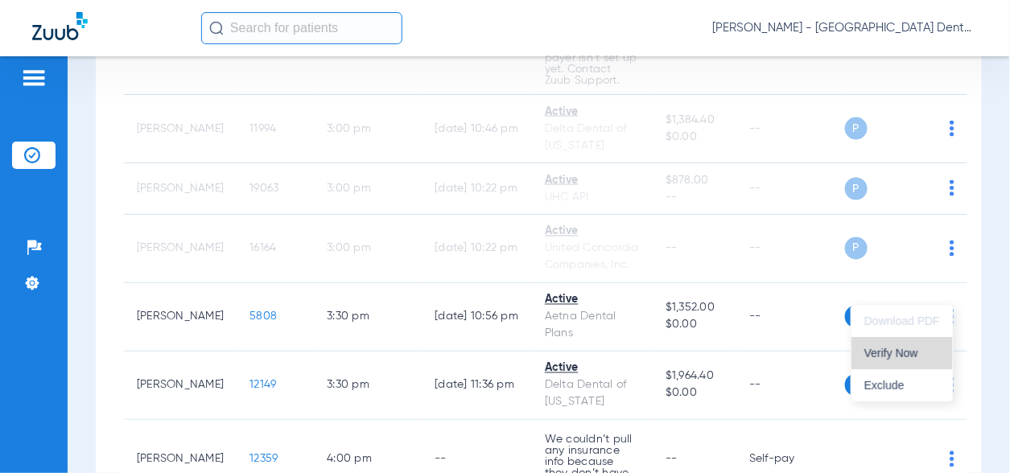
click at [882, 358] on span "Verify Now" at bounding box center [903, 353] width 76 height 11
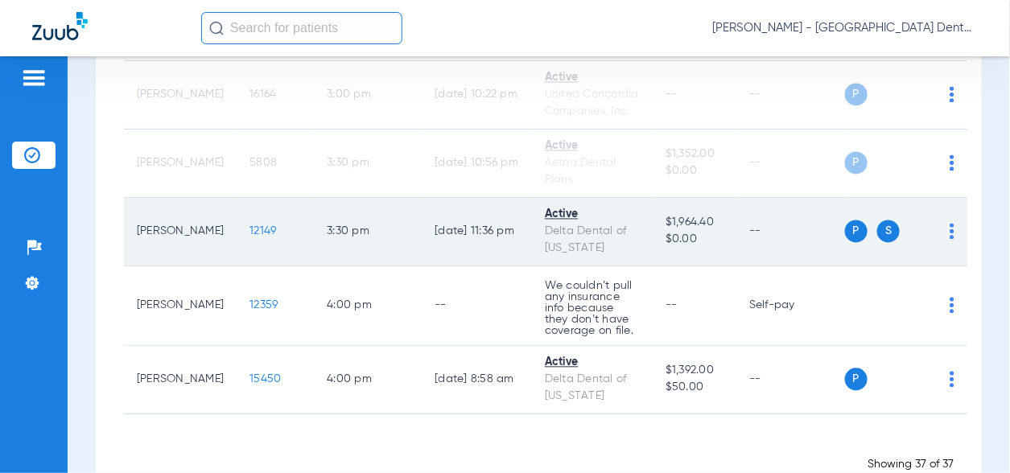
scroll to position [2737, 0]
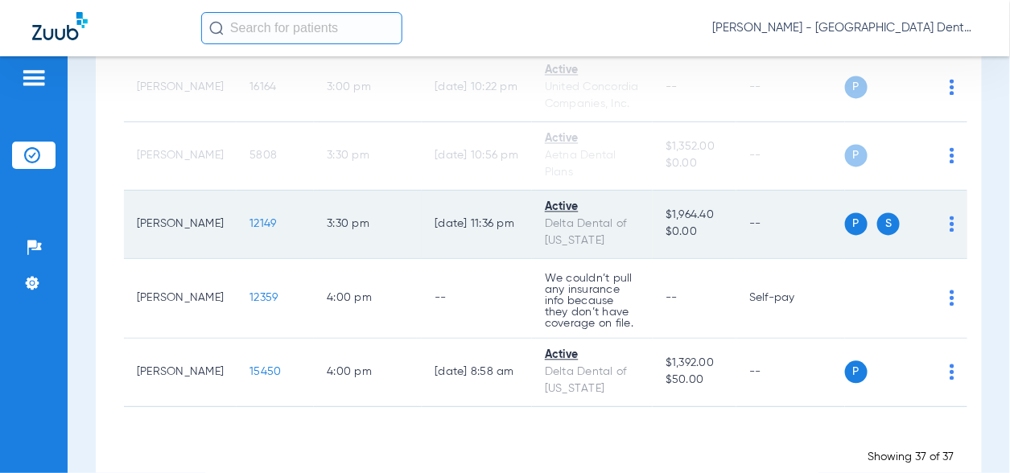
click at [952, 217] on img at bounding box center [952, 225] width 5 height 16
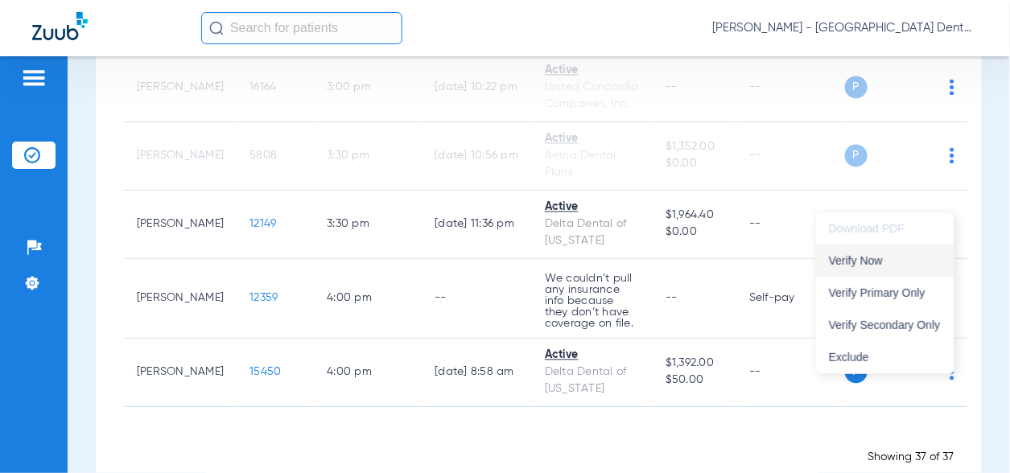
click at [918, 259] on span "Verify Now" at bounding box center [885, 260] width 112 height 11
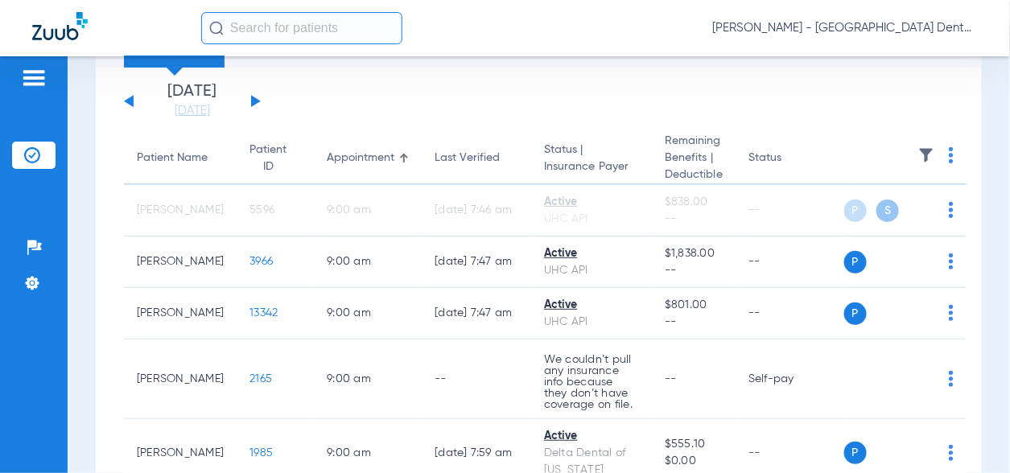
scroll to position [161, 0]
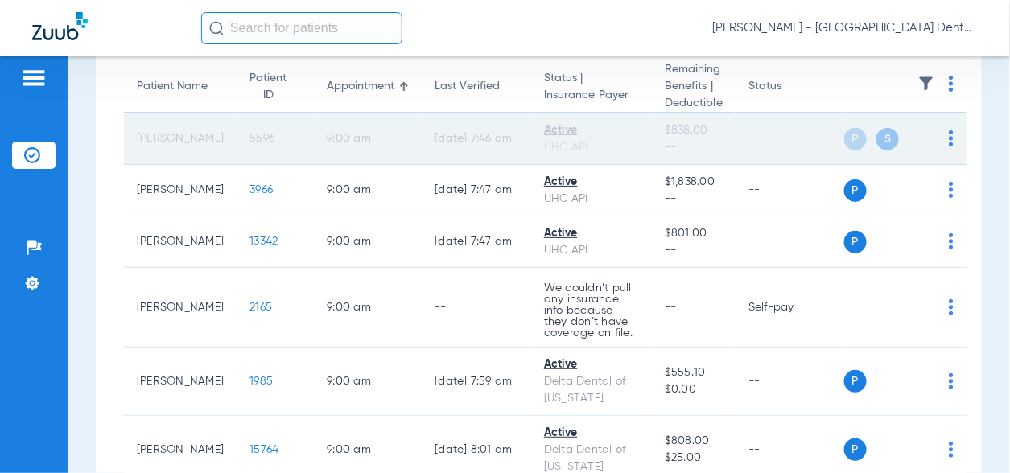
click at [952, 139] on td "P S" at bounding box center [906, 140] width 122 height 52
click at [951, 141] on img at bounding box center [951, 138] width 5 height 16
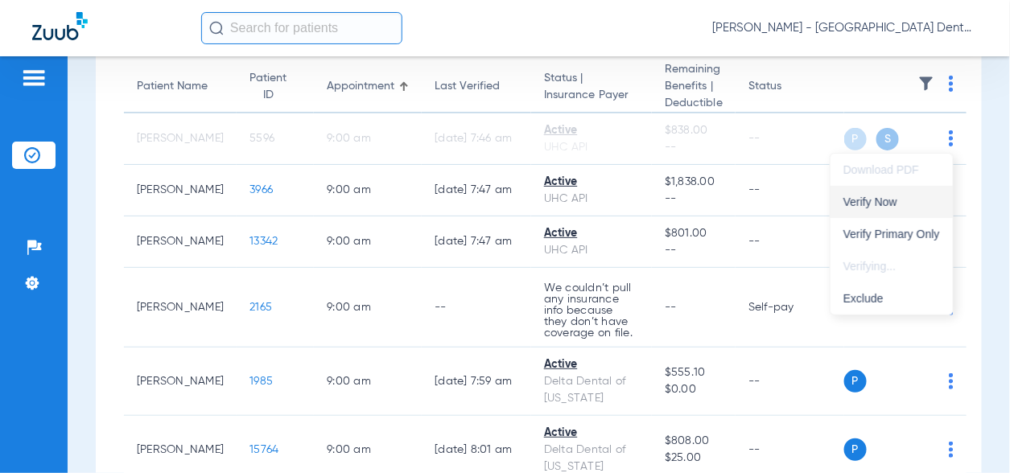
click at [907, 196] on span "Verify Now" at bounding box center [892, 201] width 97 height 11
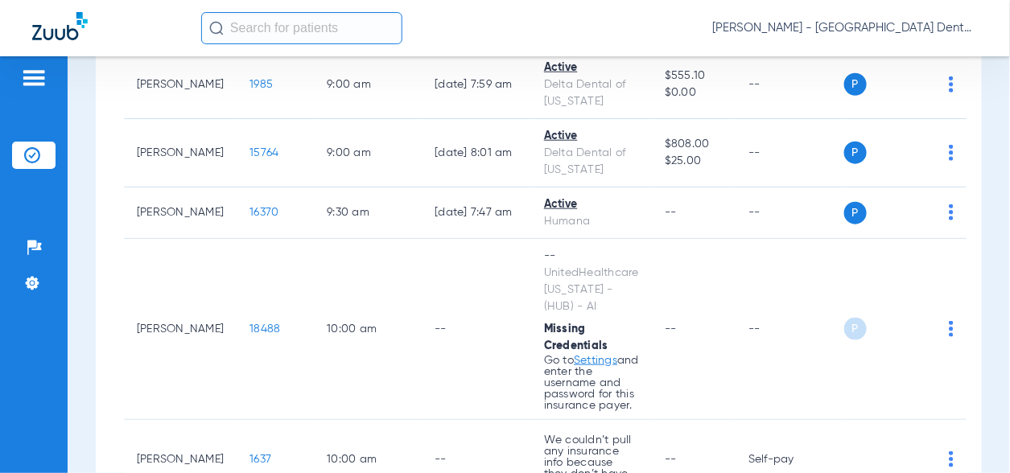
scroll to position [483, 0]
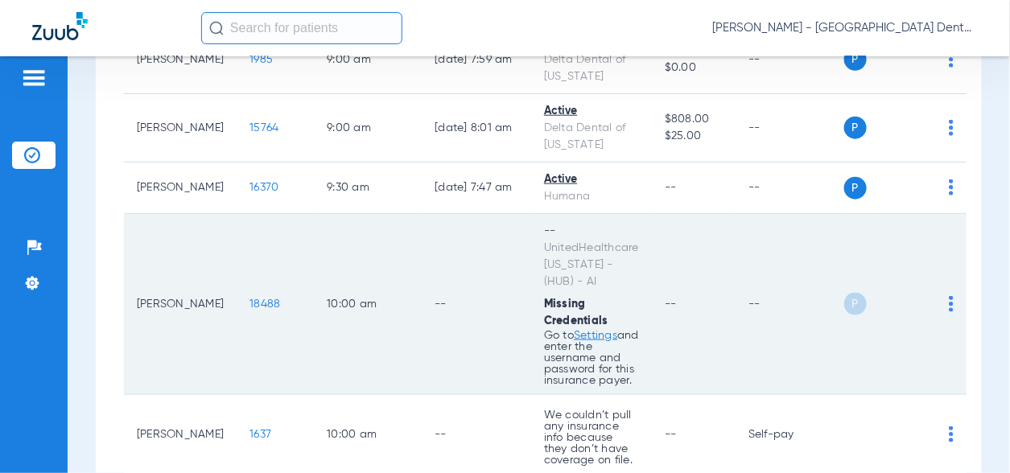
click at [949, 296] on img at bounding box center [951, 304] width 5 height 16
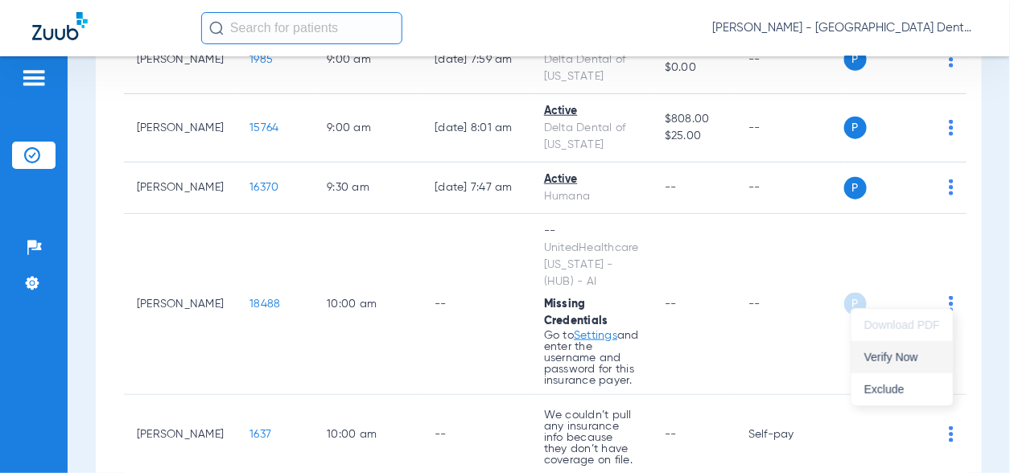
click at [906, 362] on span "Verify Now" at bounding box center [903, 357] width 76 height 11
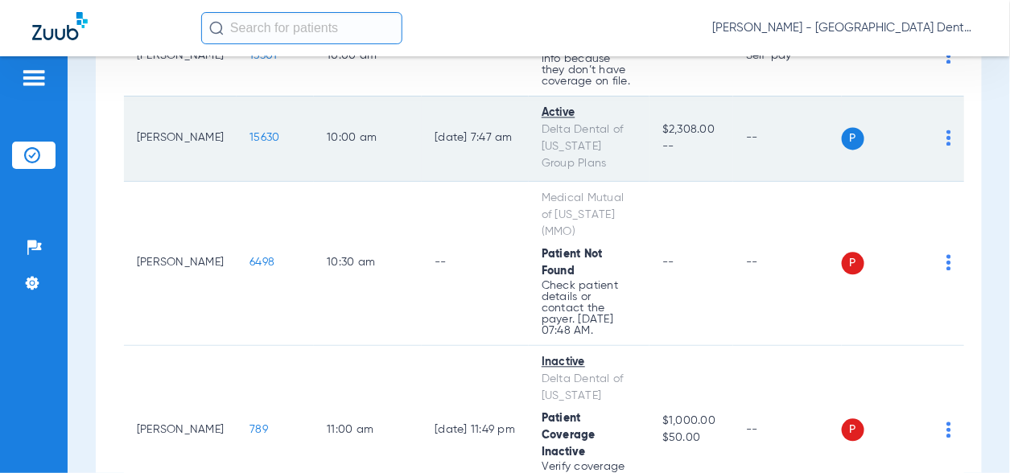
scroll to position [966, 0]
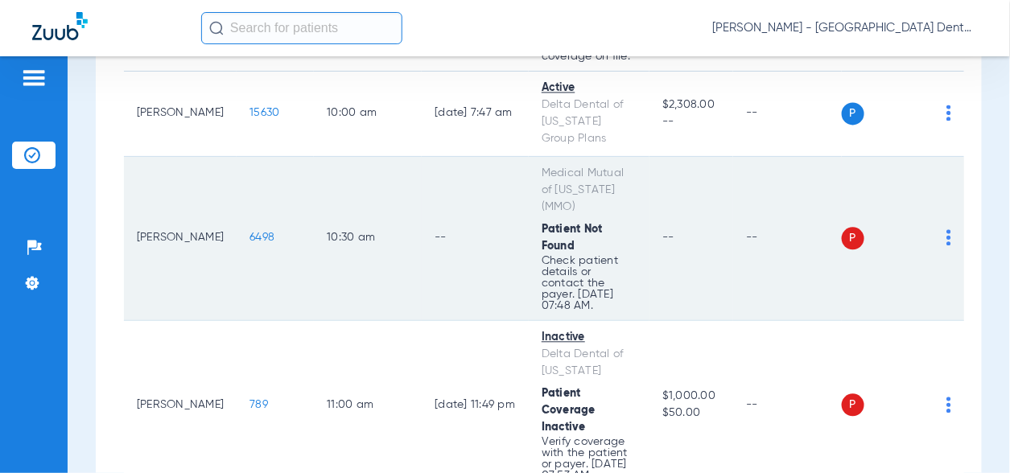
click at [948, 230] on img at bounding box center [949, 238] width 5 height 16
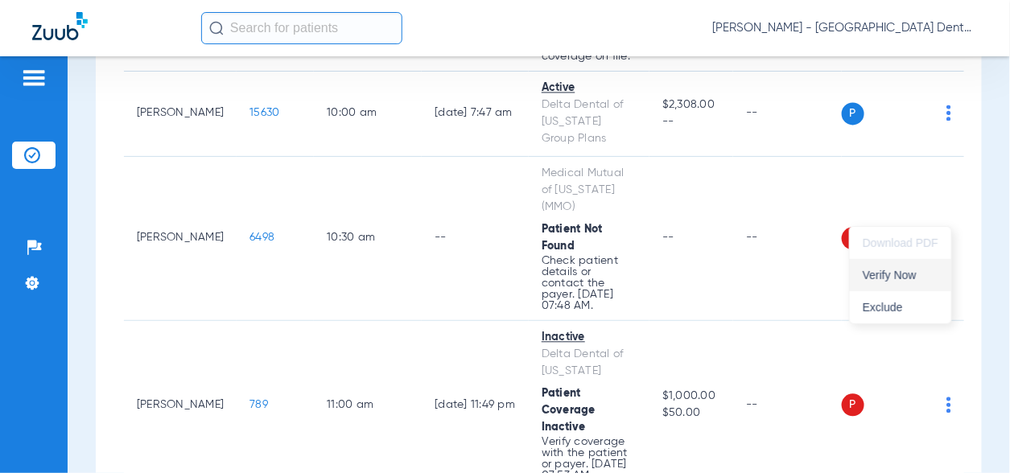
click at [920, 279] on span "Verify Now" at bounding box center [901, 275] width 76 height 11
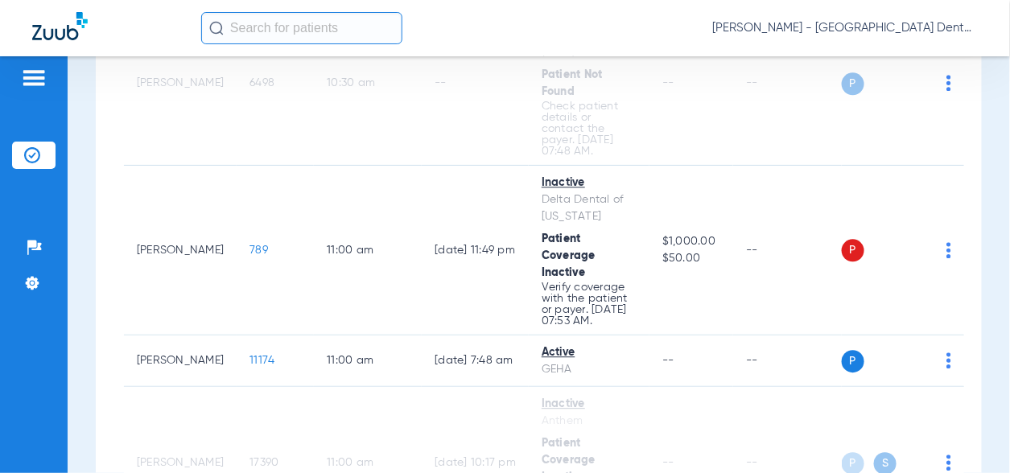
scroll to position [1127, 0]
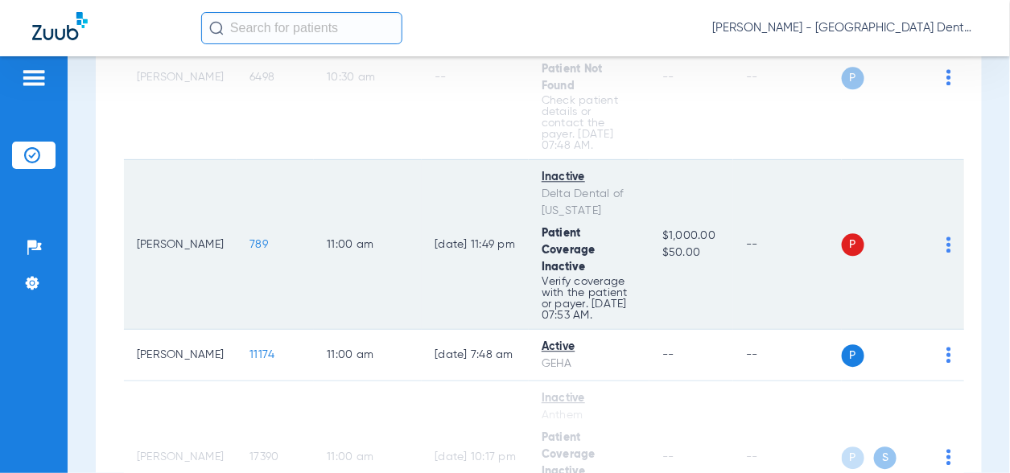
click at [951, 237] on img at bounding box center [949, 245] width 5 height 16
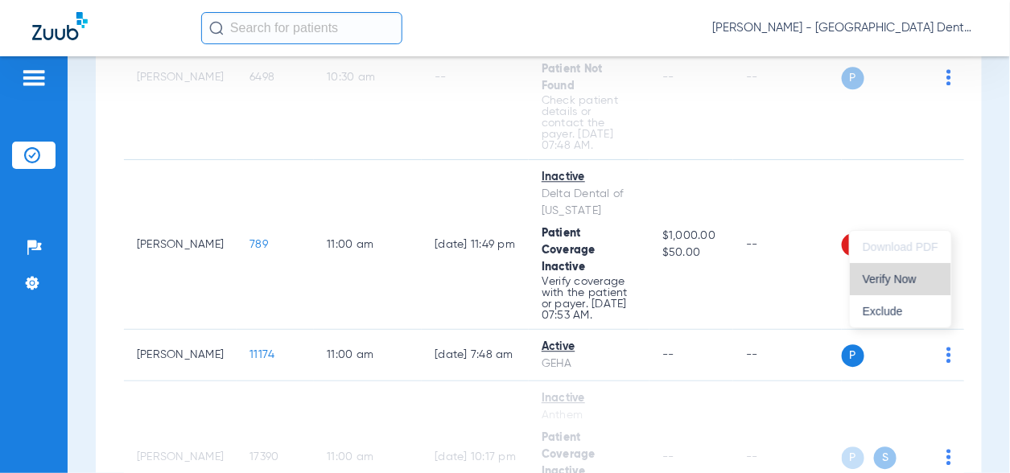
click at [919, 287] on button "Verify Now" at bounding box center [900, 279] width 101 height 32
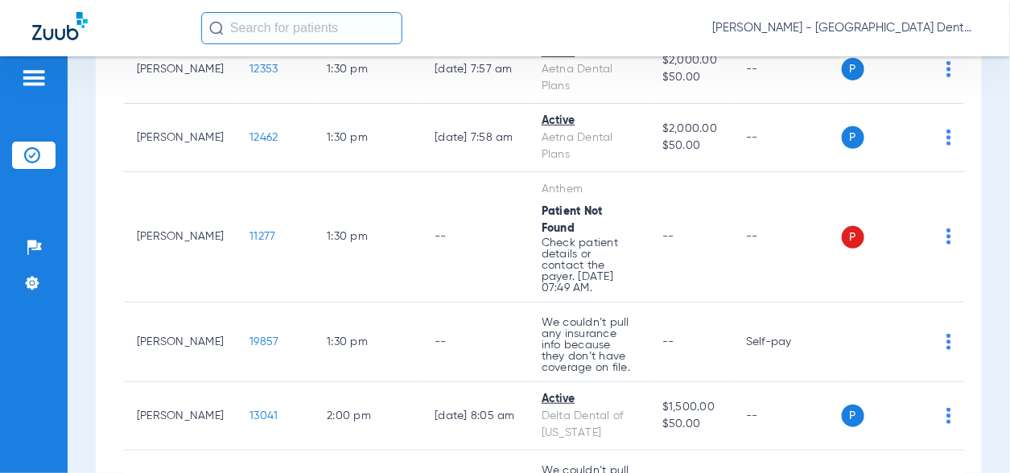
scroll to position [2013, 0]
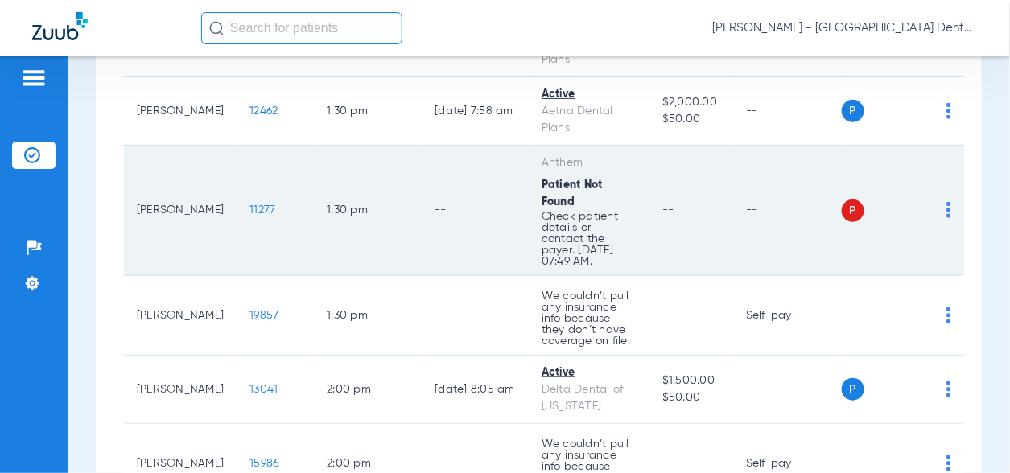
click at [951, 202] on img at bounding box center [949, 210] width 5 height 16
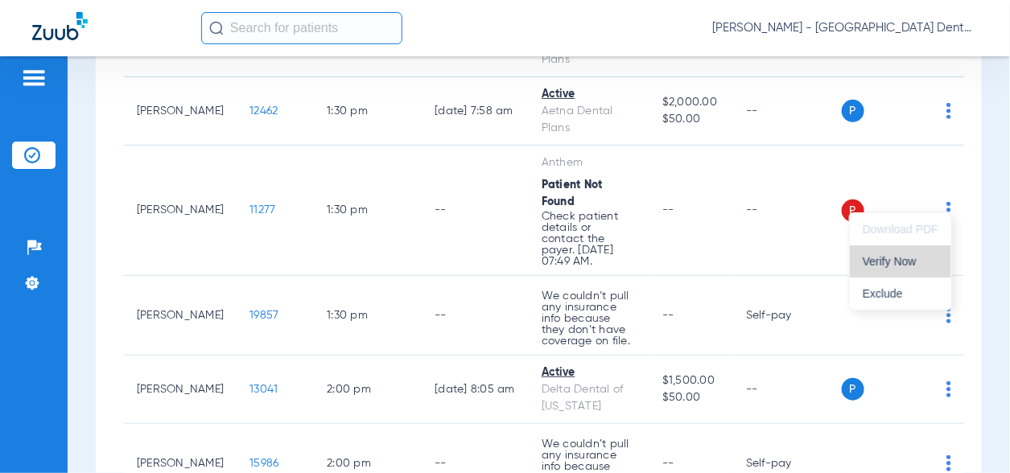
click at [903, 261] on span "Verify Now" at bounding box center [901, 261] width 76 height 11
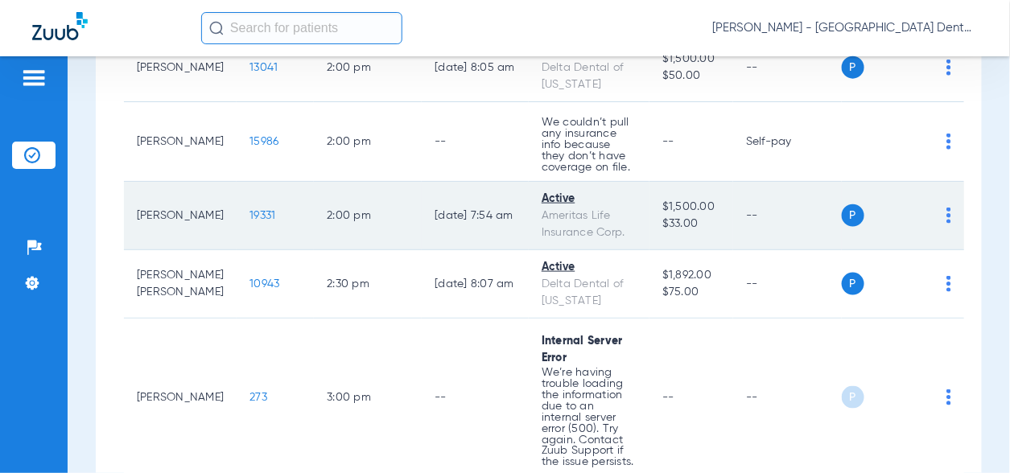
scroll to position [2415, 0]
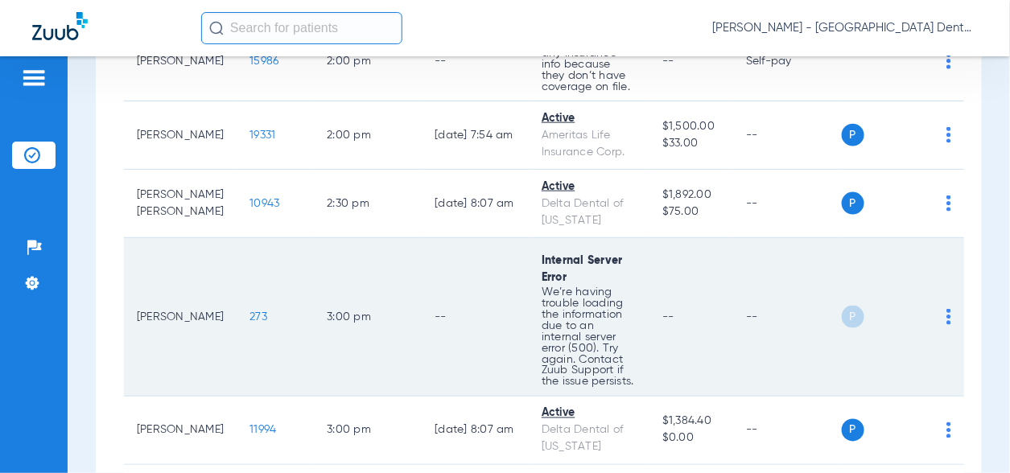
click at [948, 309] on img at bounding box center [949, 317] width 5 height 16
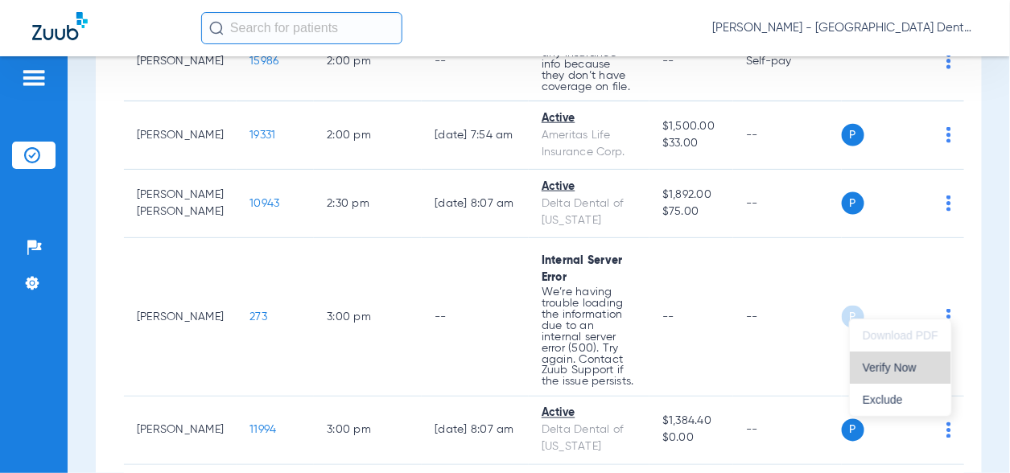
click at [900, 364] on span "Verify Now" at bounding box center [901, 367] width 76 height 11
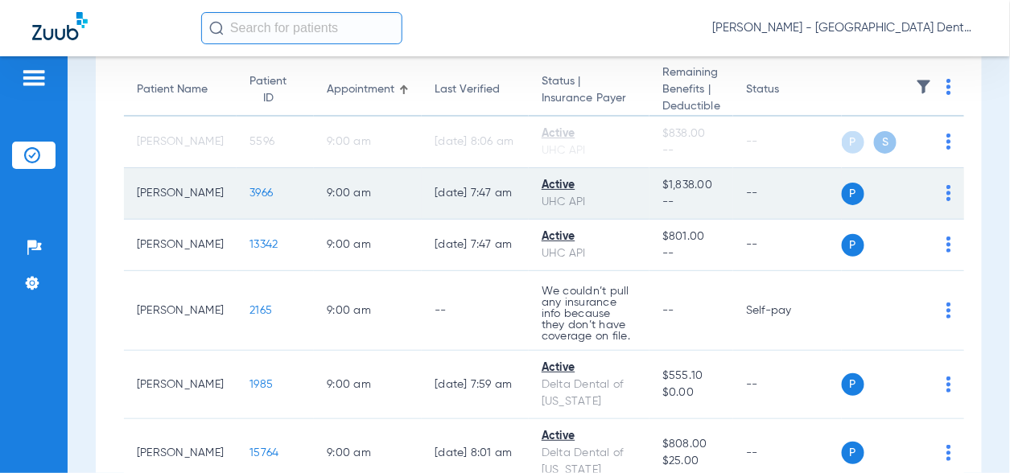
scroll to position [161, 0]
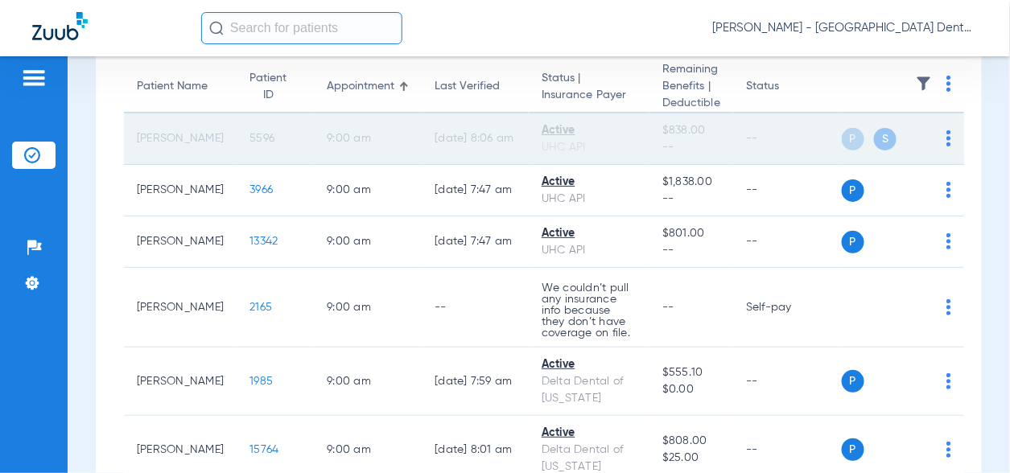
click at [949, 138] on img at bounding box center [949, 138] width 5 height 16
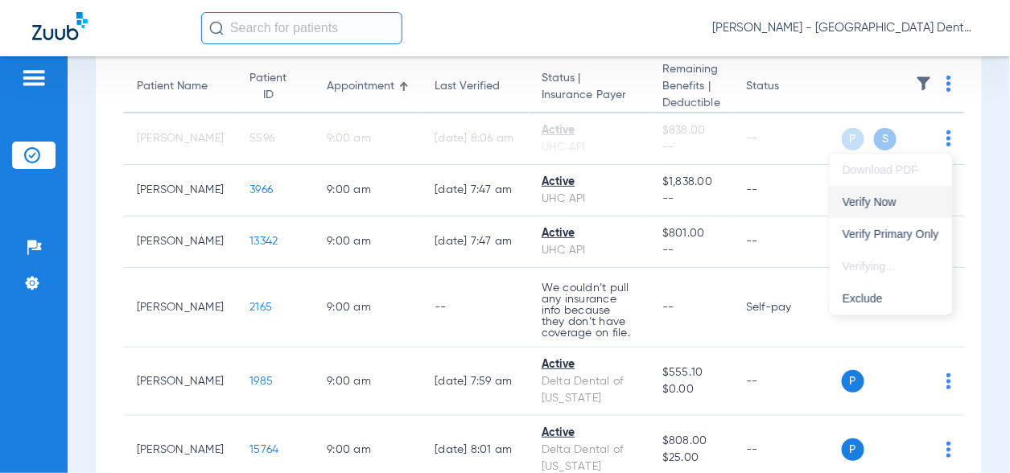
click at [884, 197] on span "Verify Now" at bounding box center [891, 201] width 97 height 11
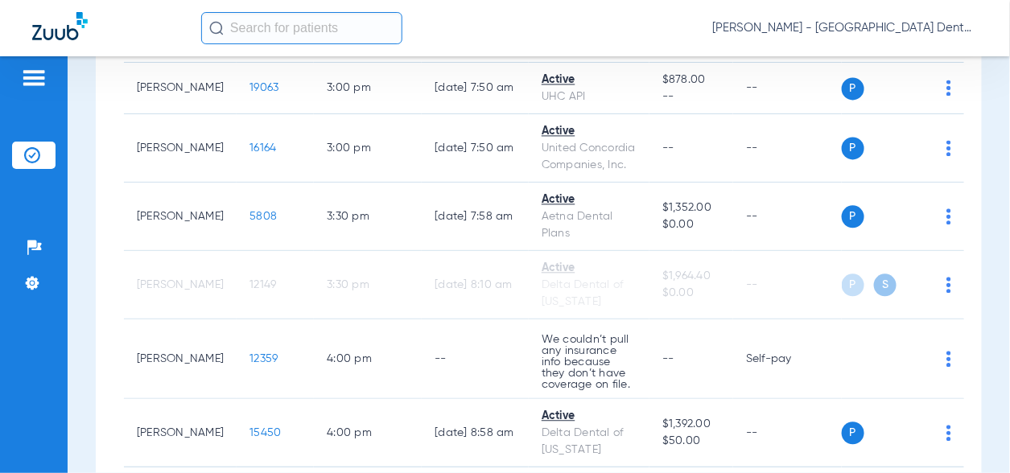
scroll to position [2737, 0]
